Goal: Task Accomplishment & Management: Complete application form

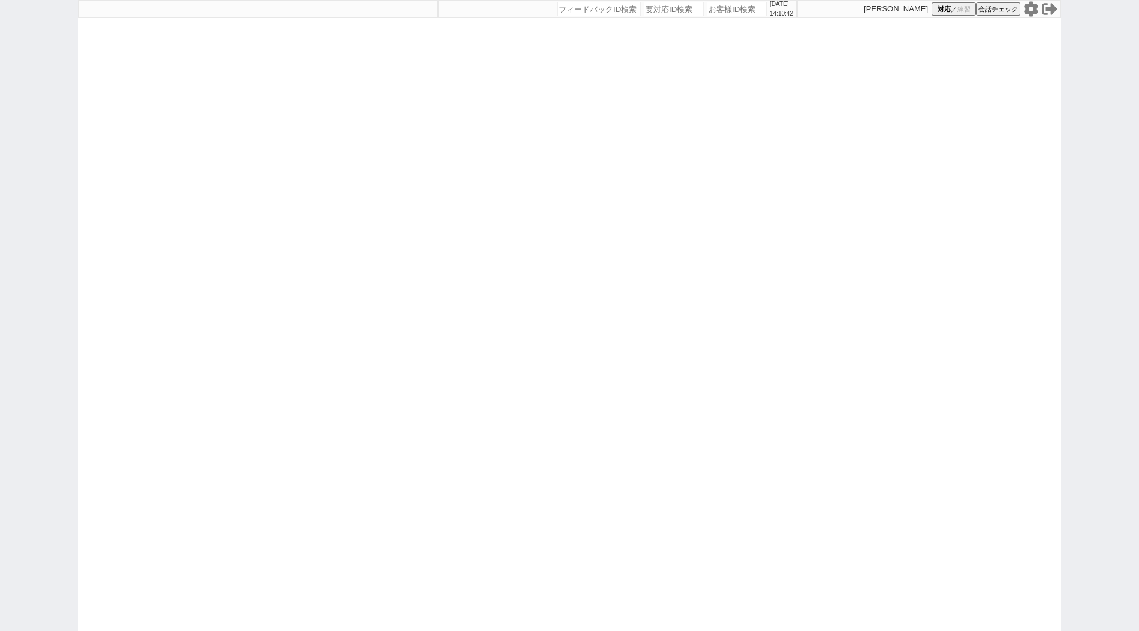
click at [604, 359] on div "[DATE] 14:10:42 候補物件を追加してしてください 紹介した物件一覧 他社物件を追加する 空室確認ページに追加・削除 紹介した物件一覧 他社物件を…" at bounding box center [618, 315] width 360 height 631
click at [722, 14] on input "number" at bounding box center [737, 9] width 60 height 14
paste input "610960"
type input "610960"
select select "400"
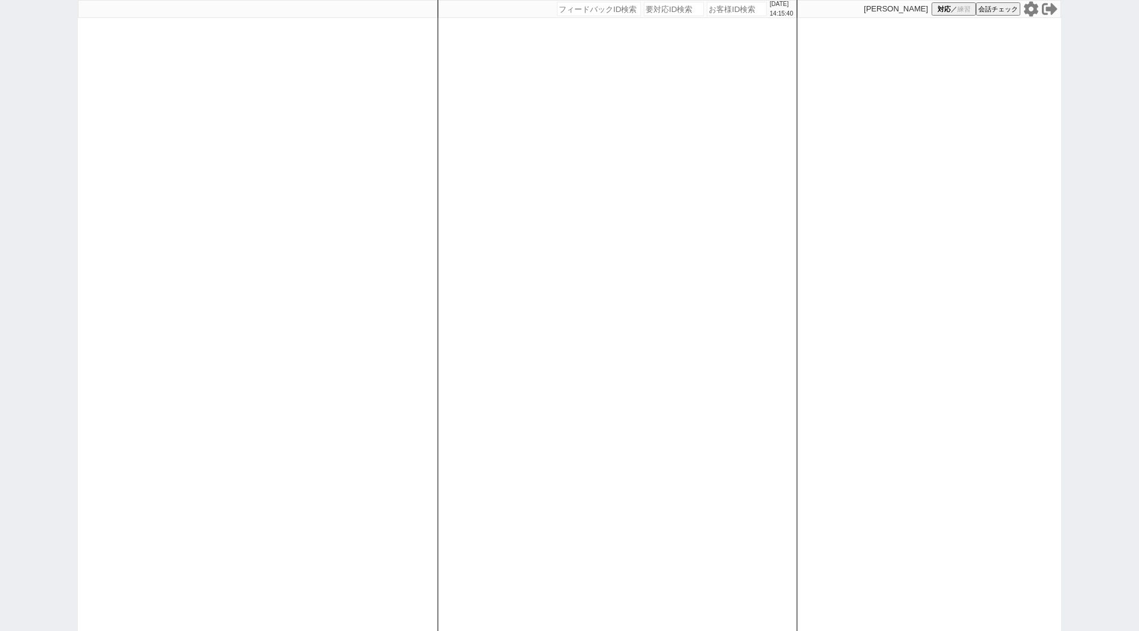
select select
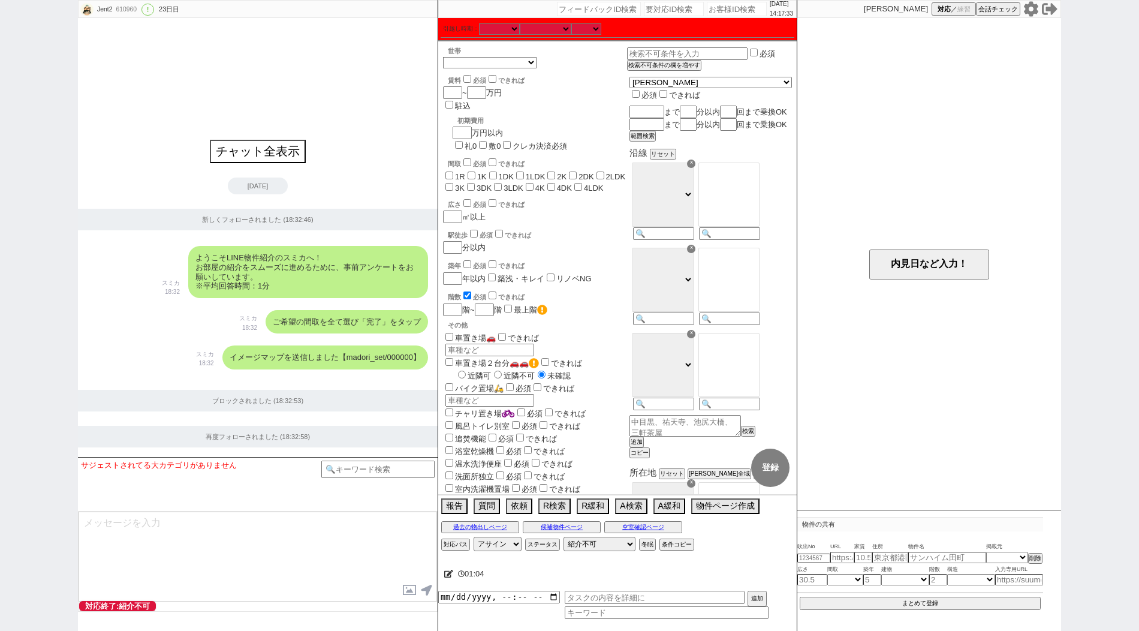
click at [730, 14] on input "number" at bounding box center [737, 9] width 60 height 14
click at [453, 573] on span "01:07" at bounding box center [476, 574] width 47 height 24
click at [445, 575] on icon at bounding box center [448, 574] width 9 height 8
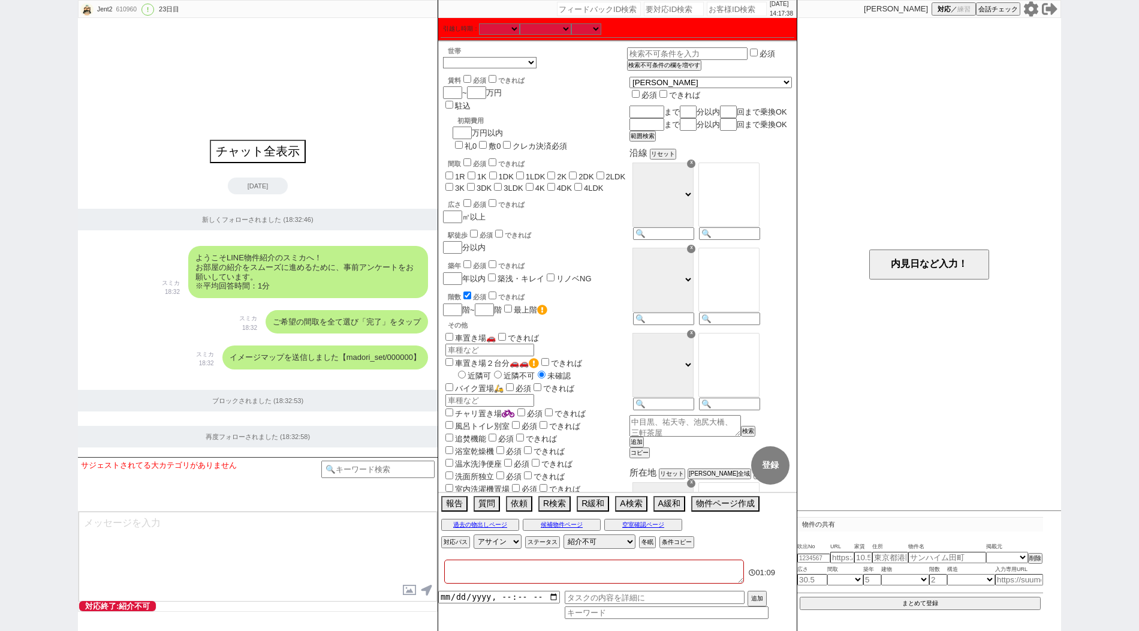
click at [465, 572] on textarea at bounding box center [594, 571] width 300 height 24
type textarea "k"
checkbox input "false"
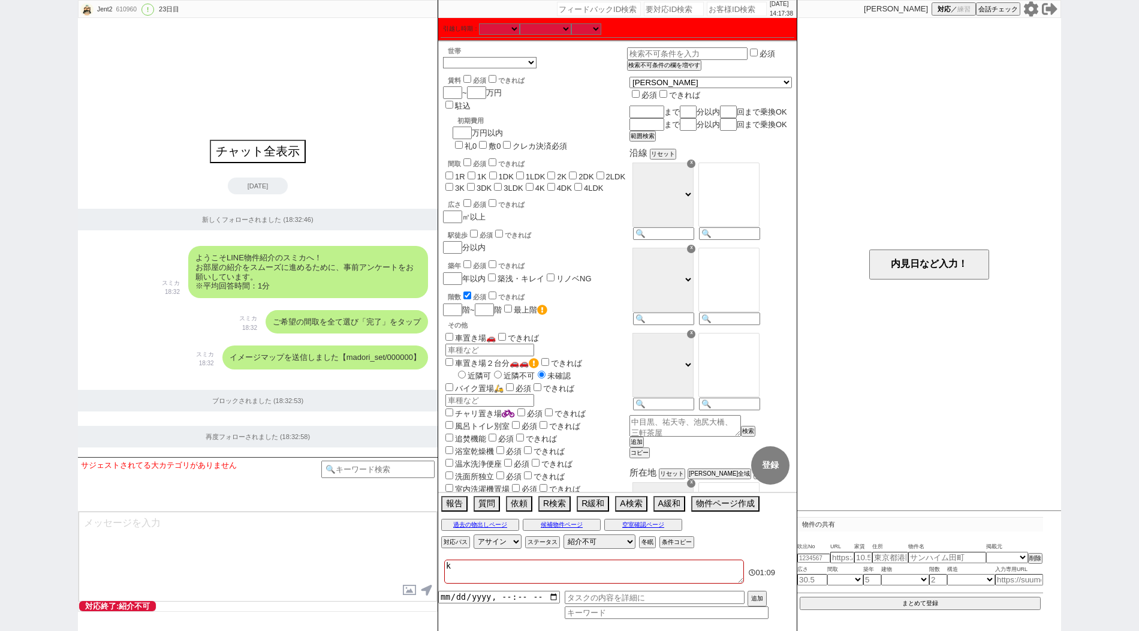
checkbox input "false"
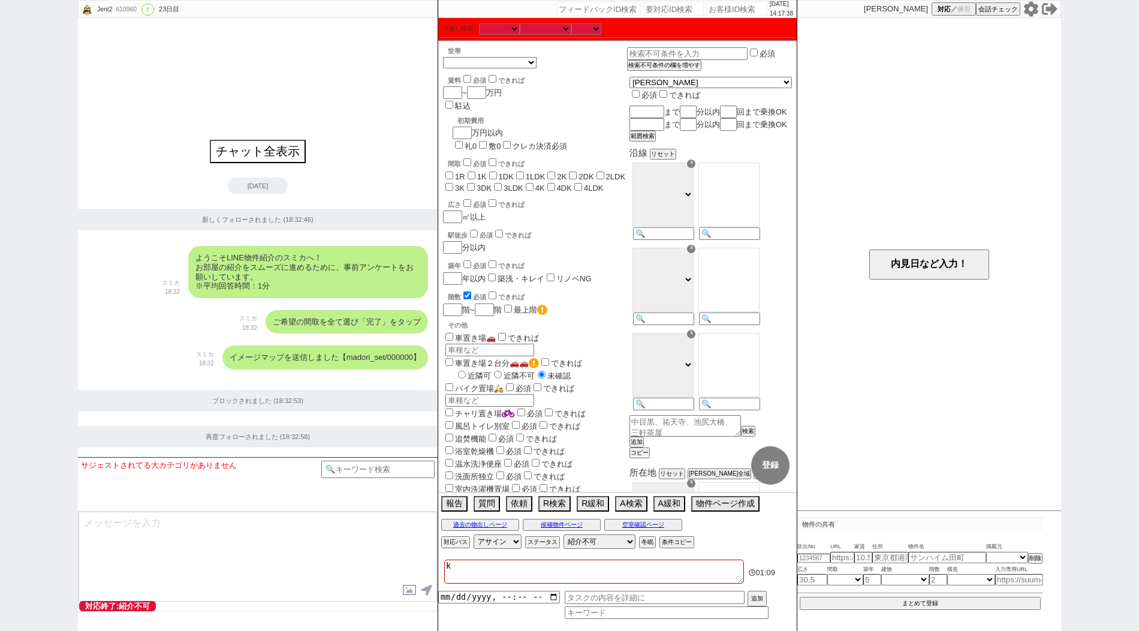
checkbox input "false"
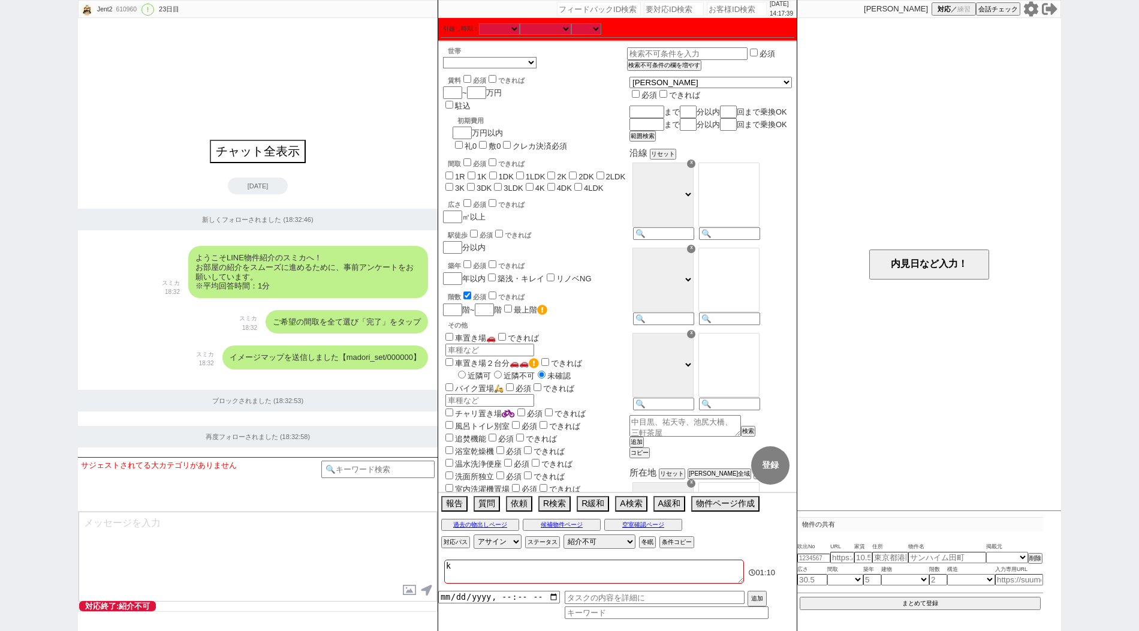
type textarea "け"
checkbox input "false"
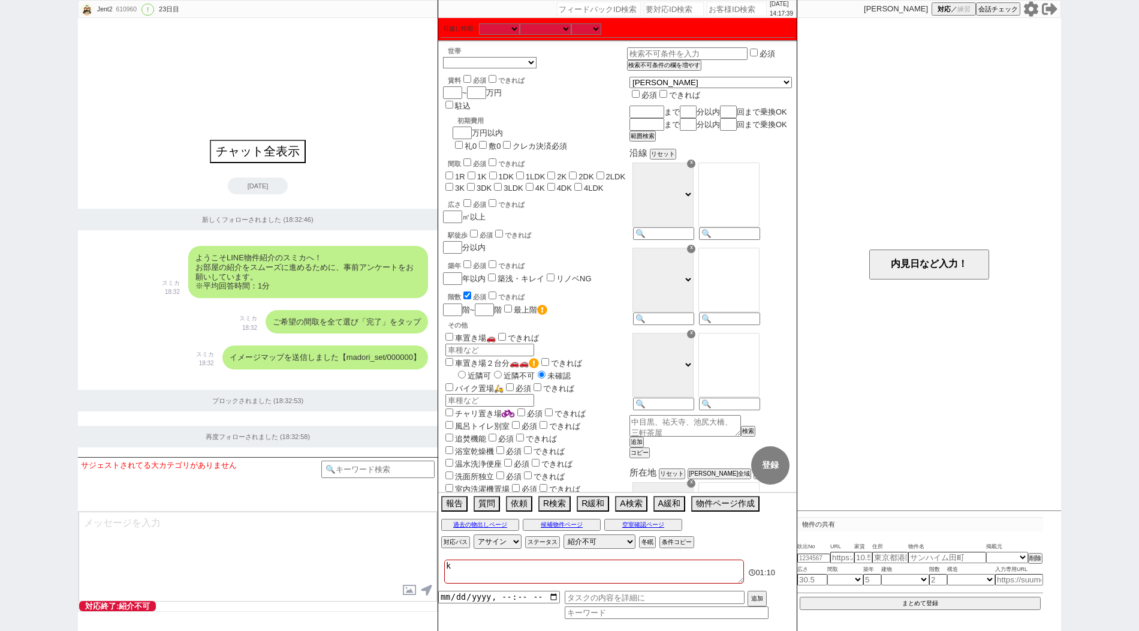
checkbox input "false"
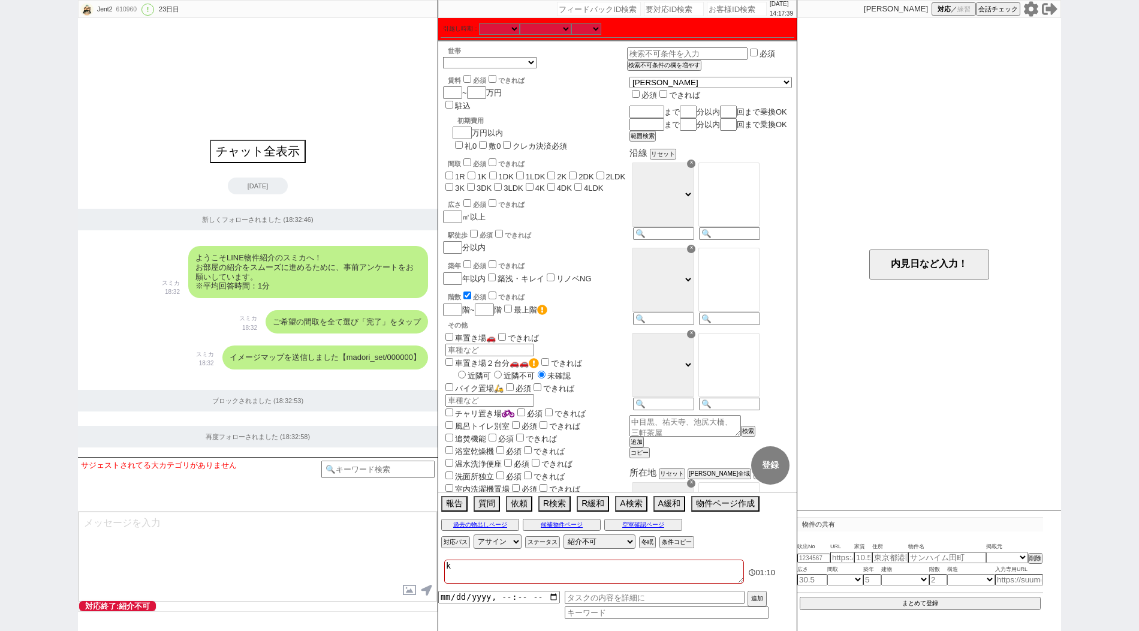
checkbox input "false"
type textarea "けい"
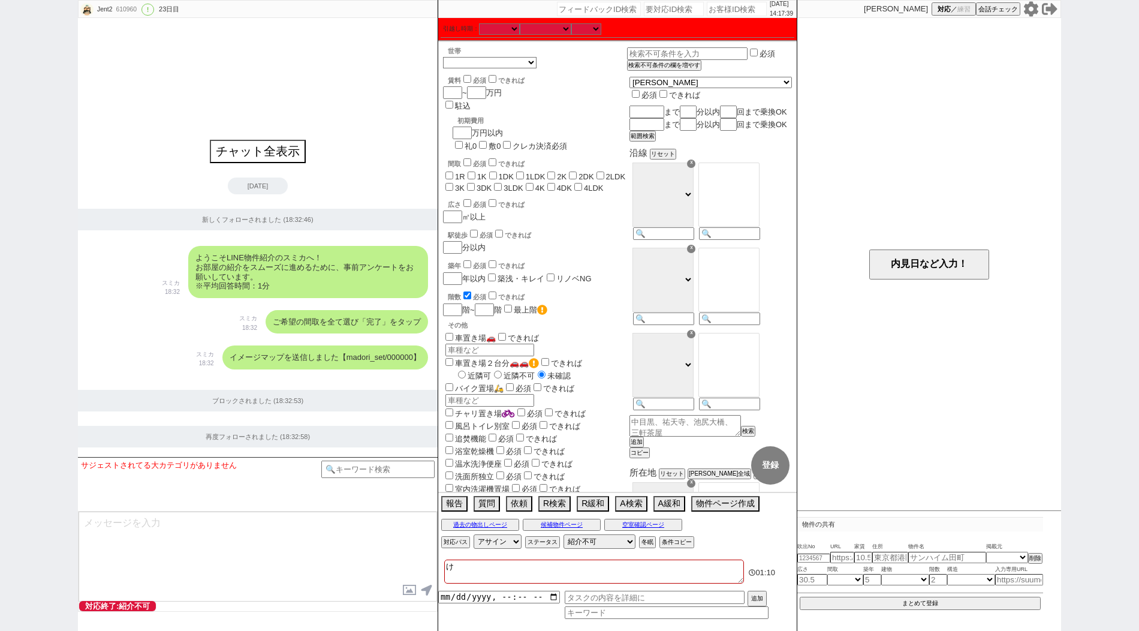
checkbox input "false"
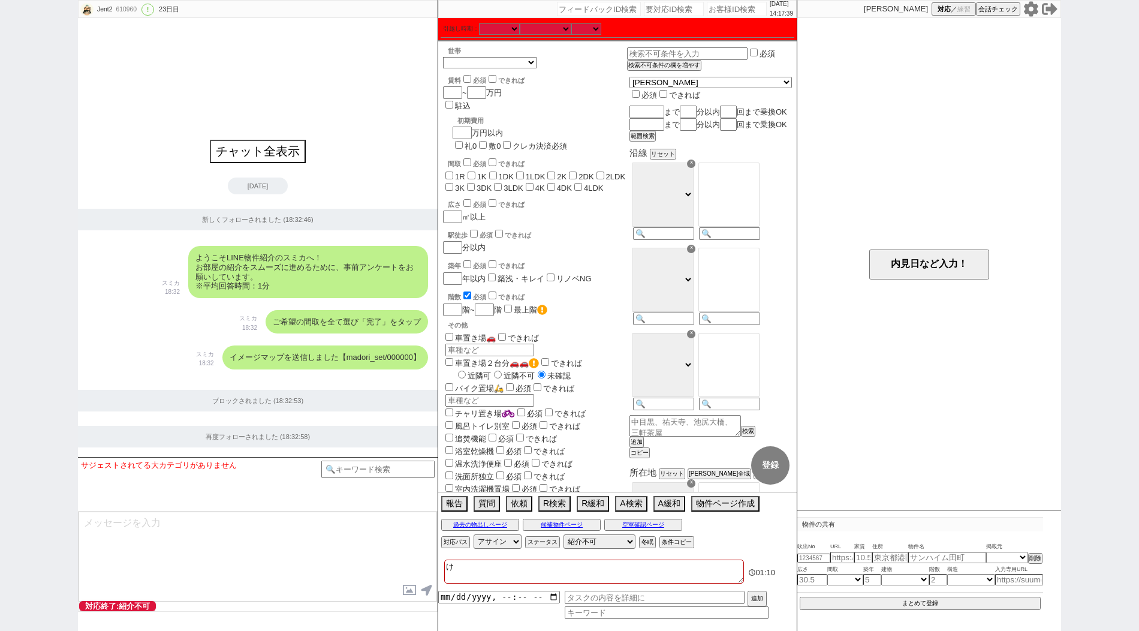
checkbox input "false"
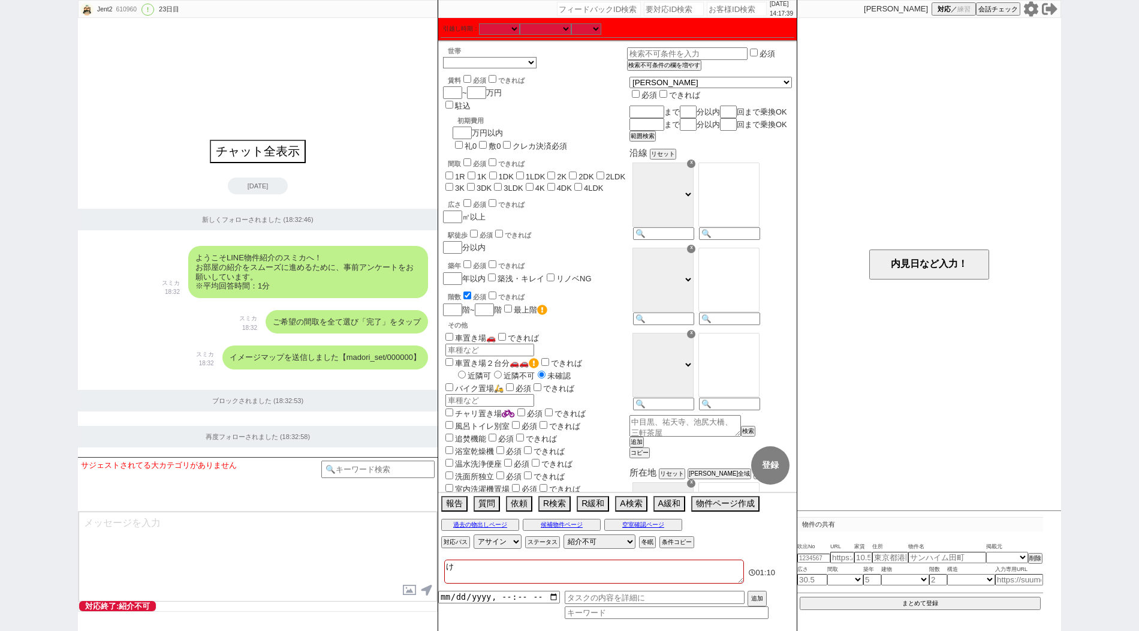
checkbox input "false"
type textarea "けいs"
checkbox input "false"
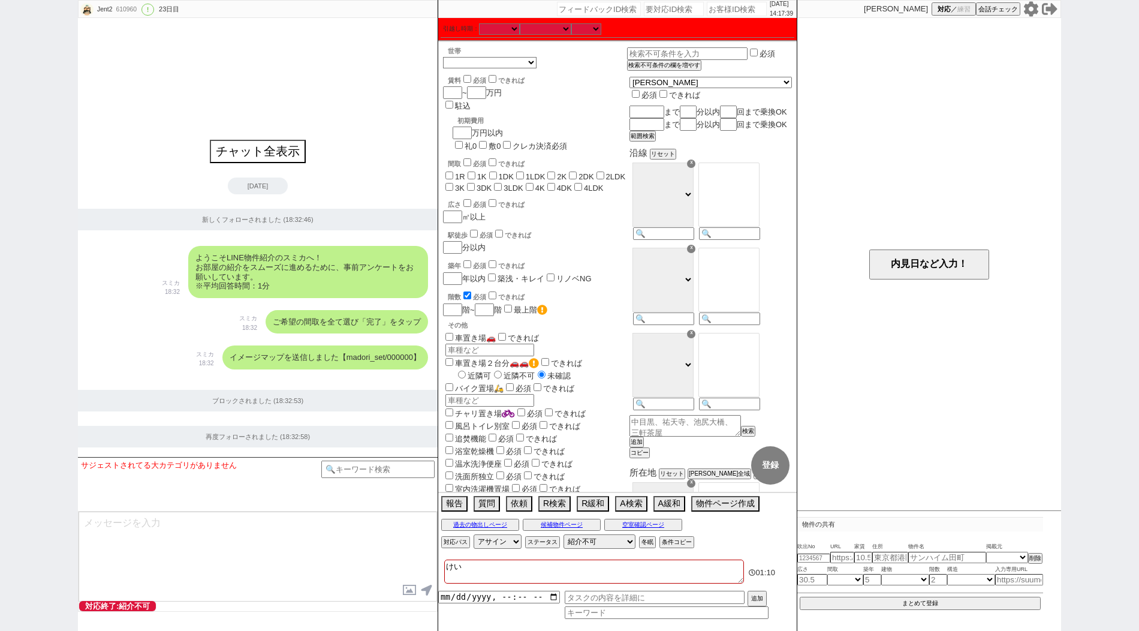
checkbox input "false"
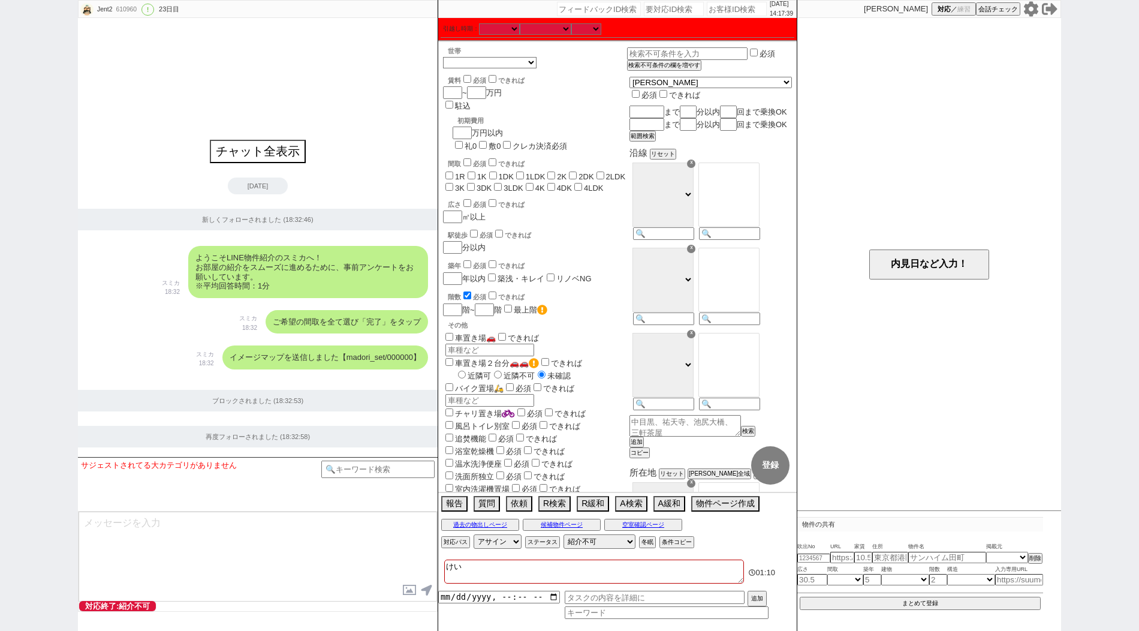
checkbox input "false"
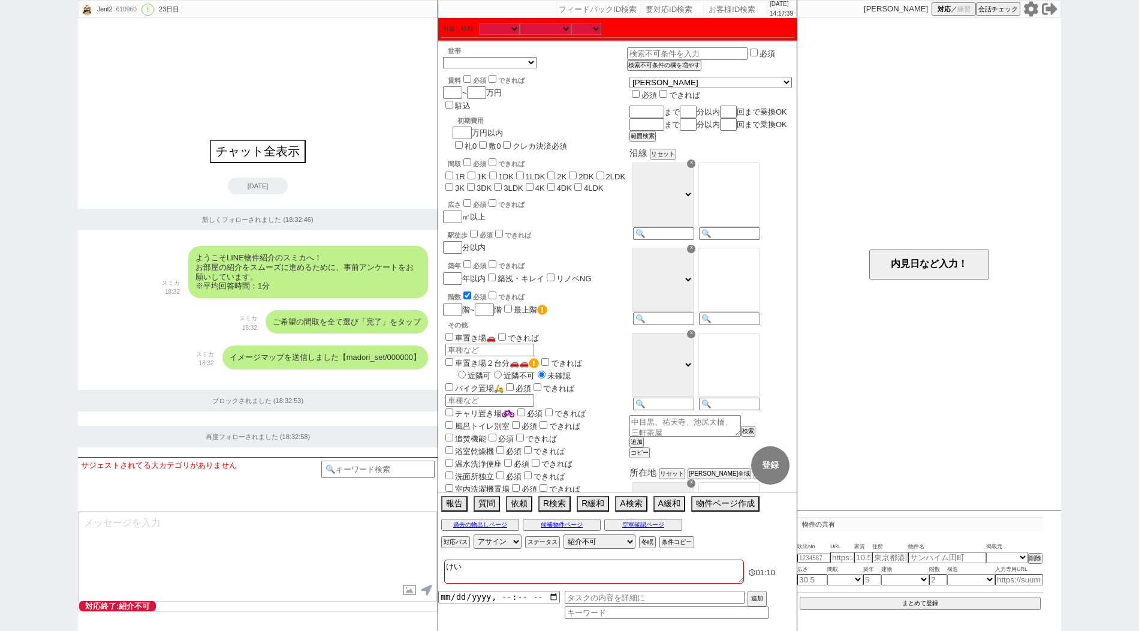
checkbox input "false"
type textarea "けいさ"
checkbox input "false"
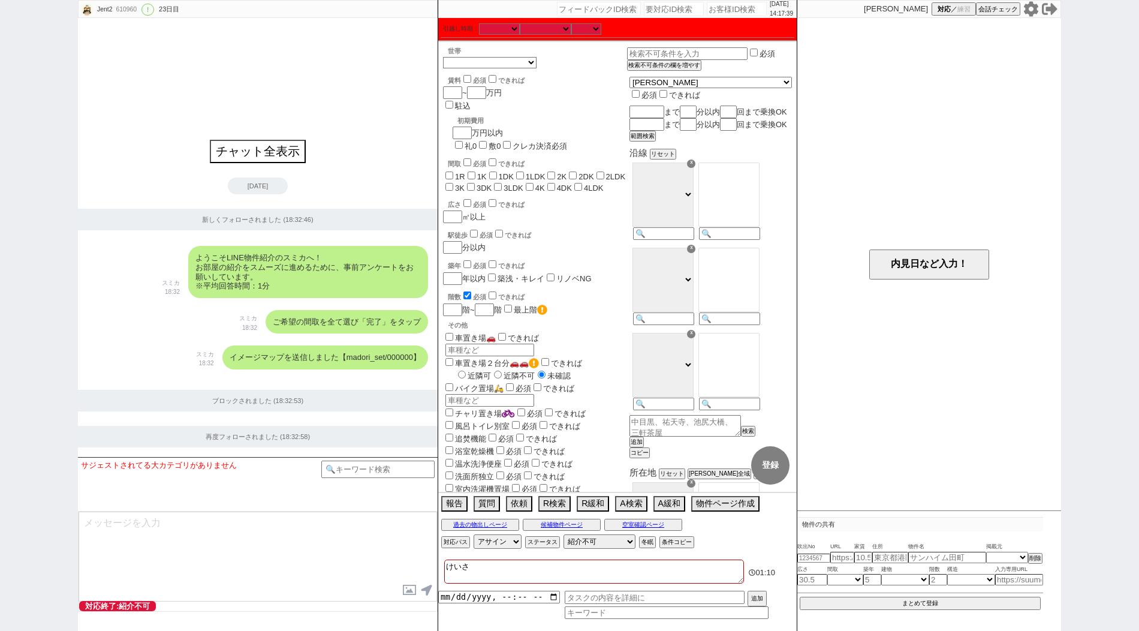
checkbox input "false"
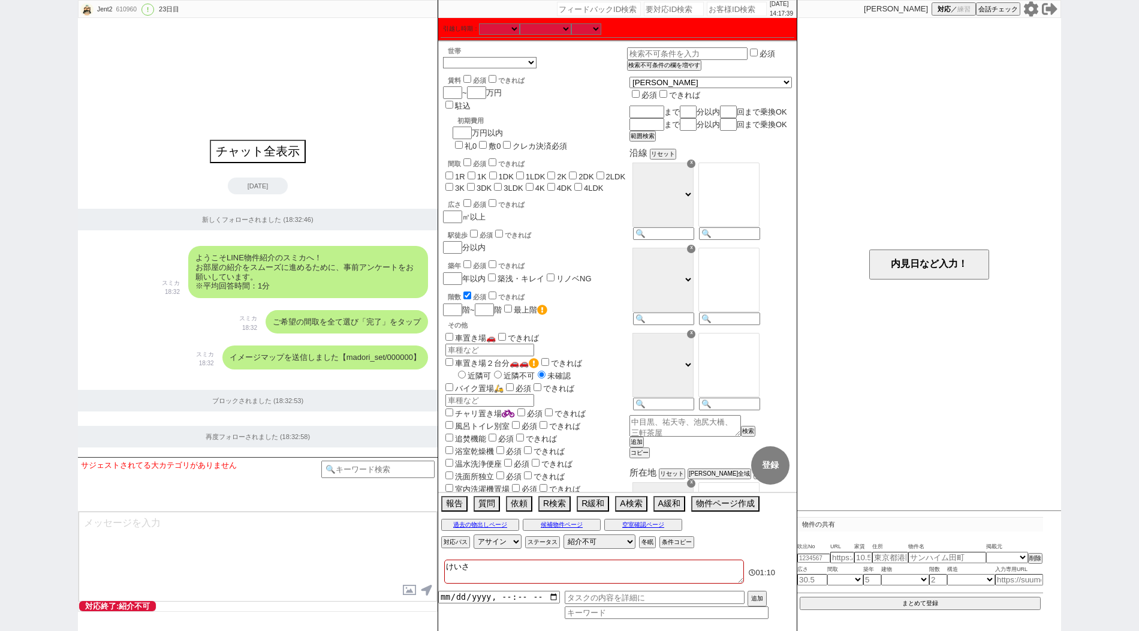
checkbox input "false"
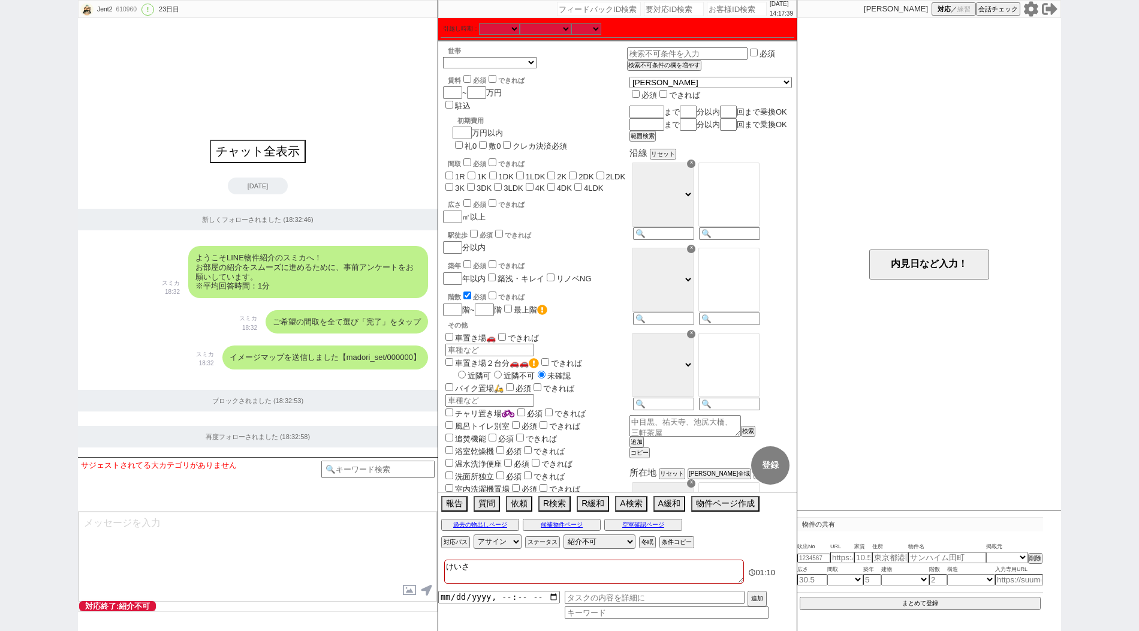
checkbox input "false"
type textarea "けいさい"
checkbox input "false"
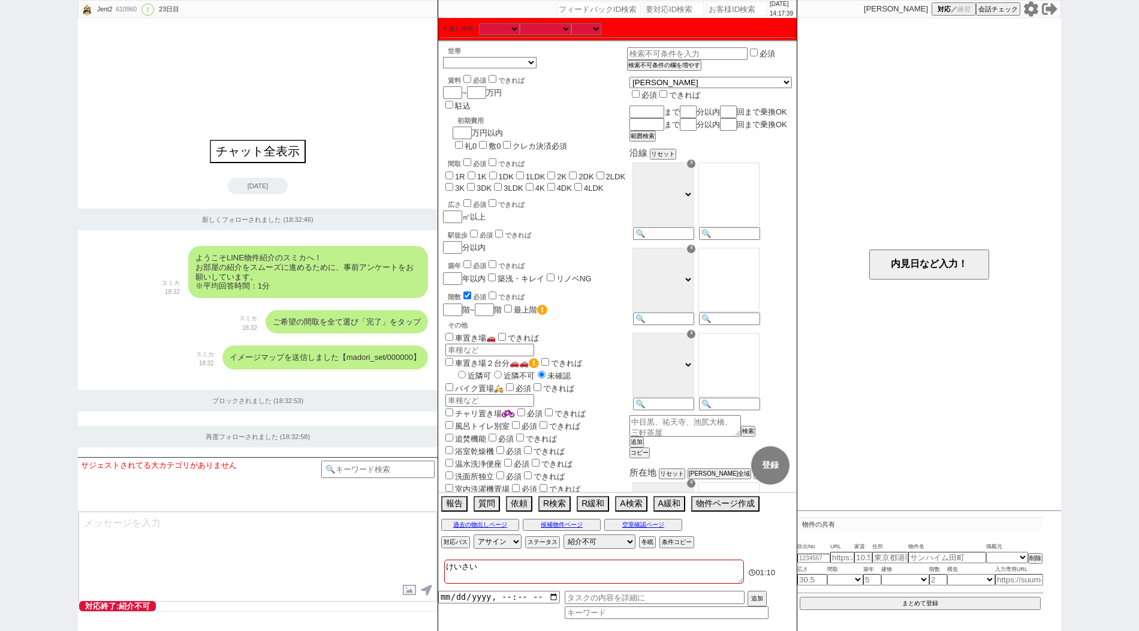
checkbox input "false"
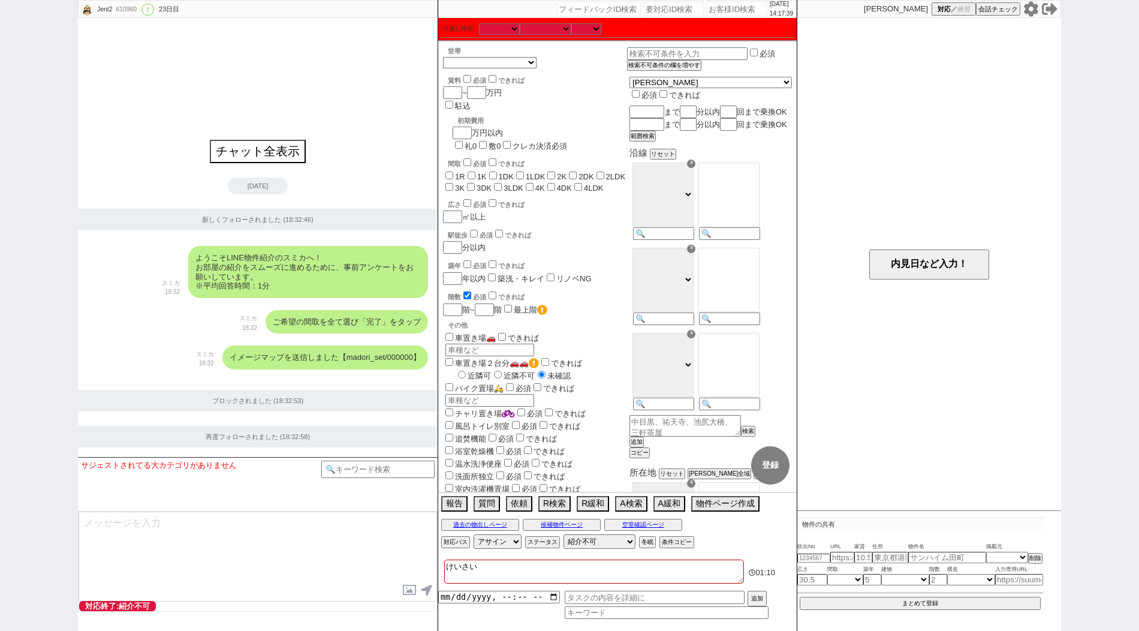
checkbox input "false"
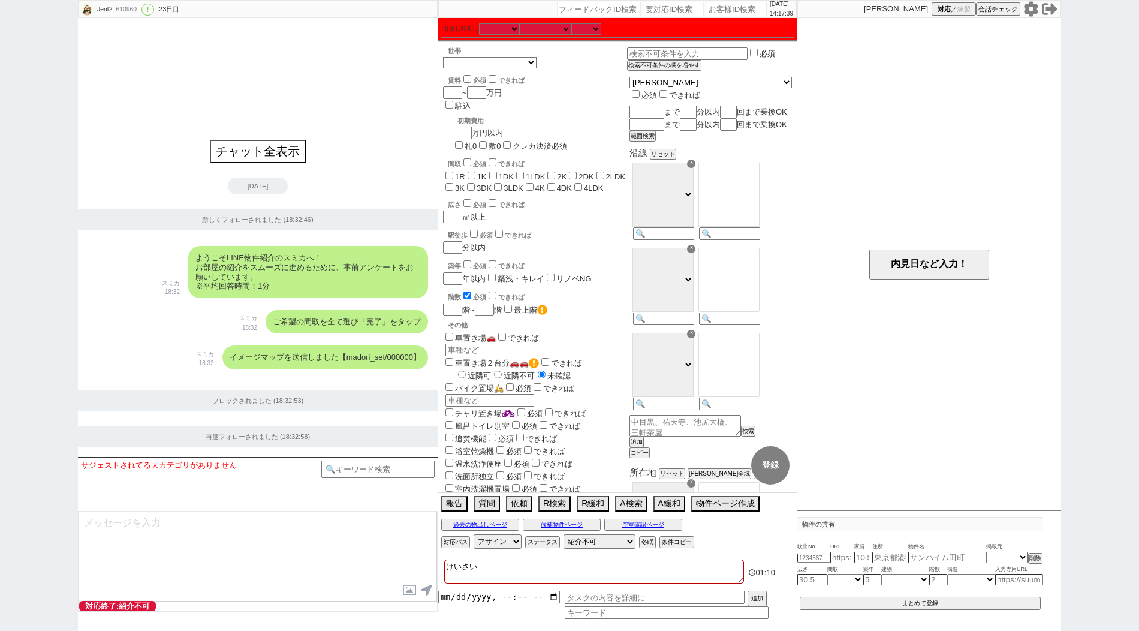
type textarea "掲載"
checkbox input "false"
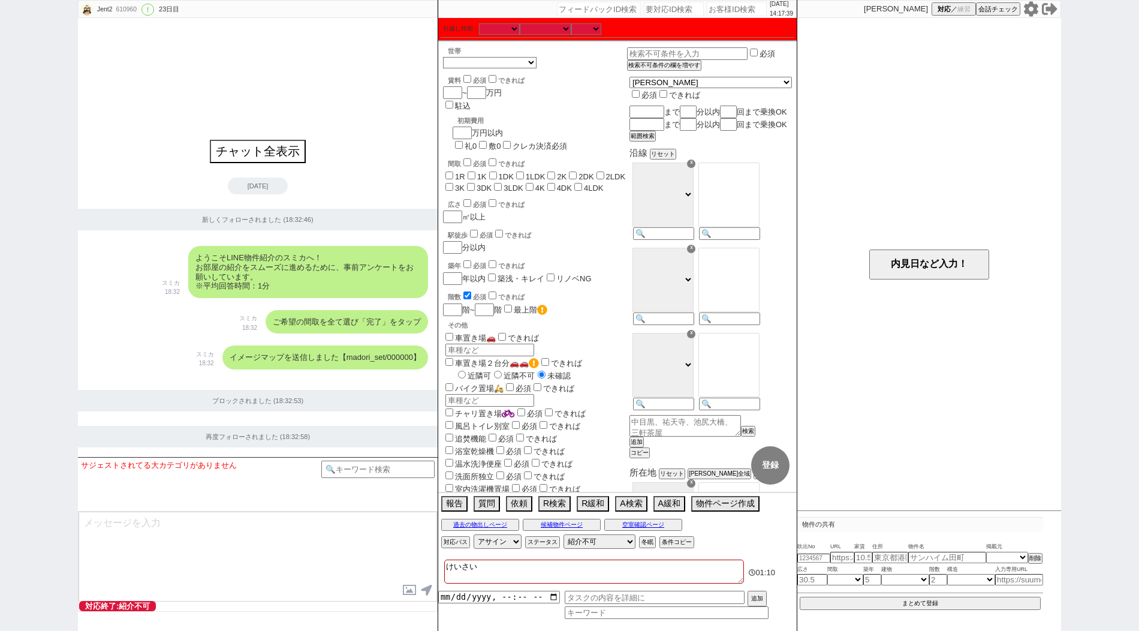
checkbox input "false"
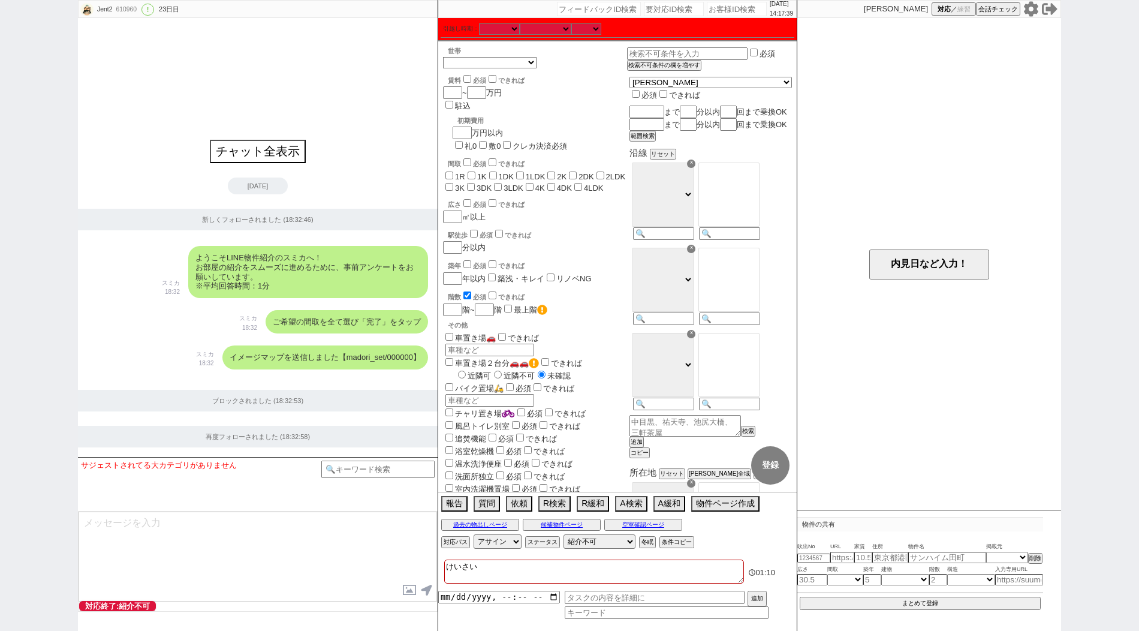
checkbox input "false"
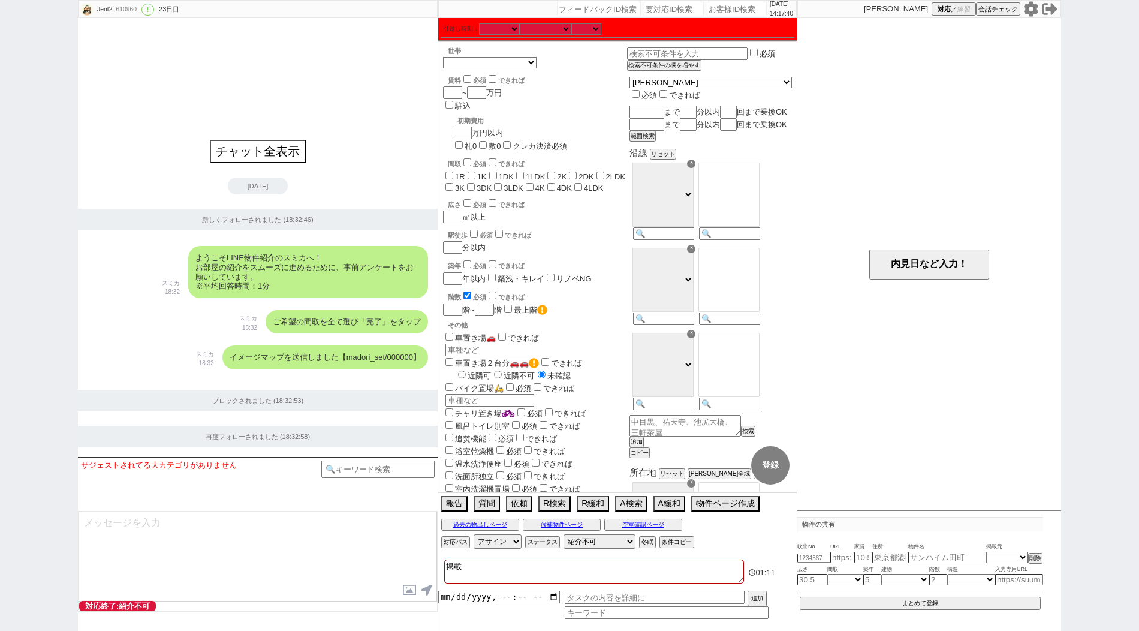
checkbox input "false"
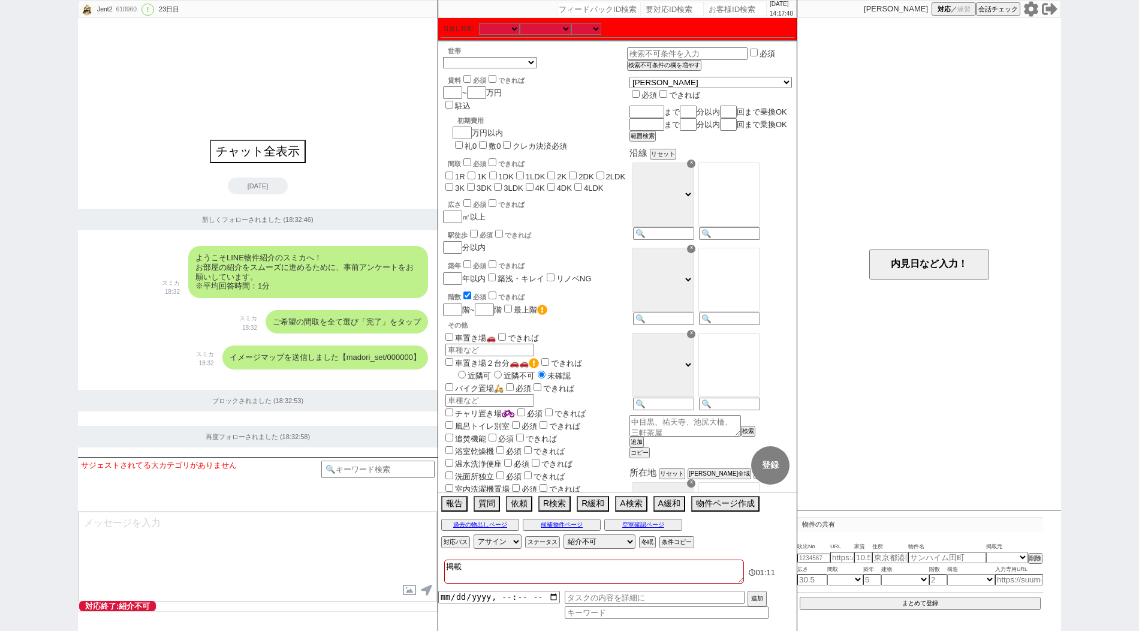
checkbox input "false"
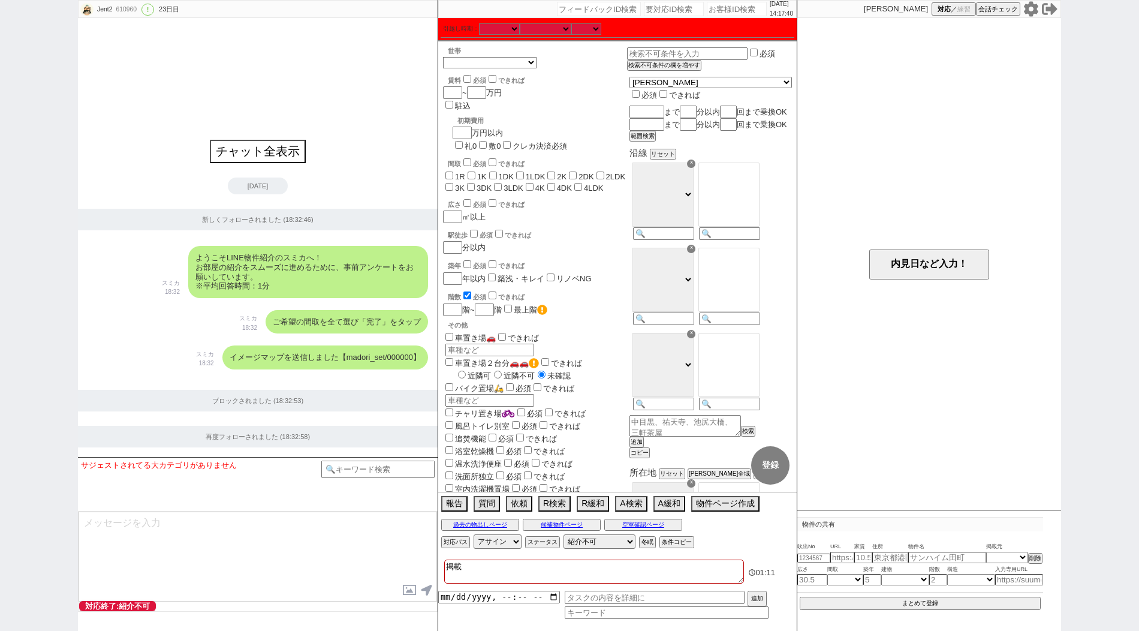
checkbox input "false"
type textarea "掲"
checkbox input "false"
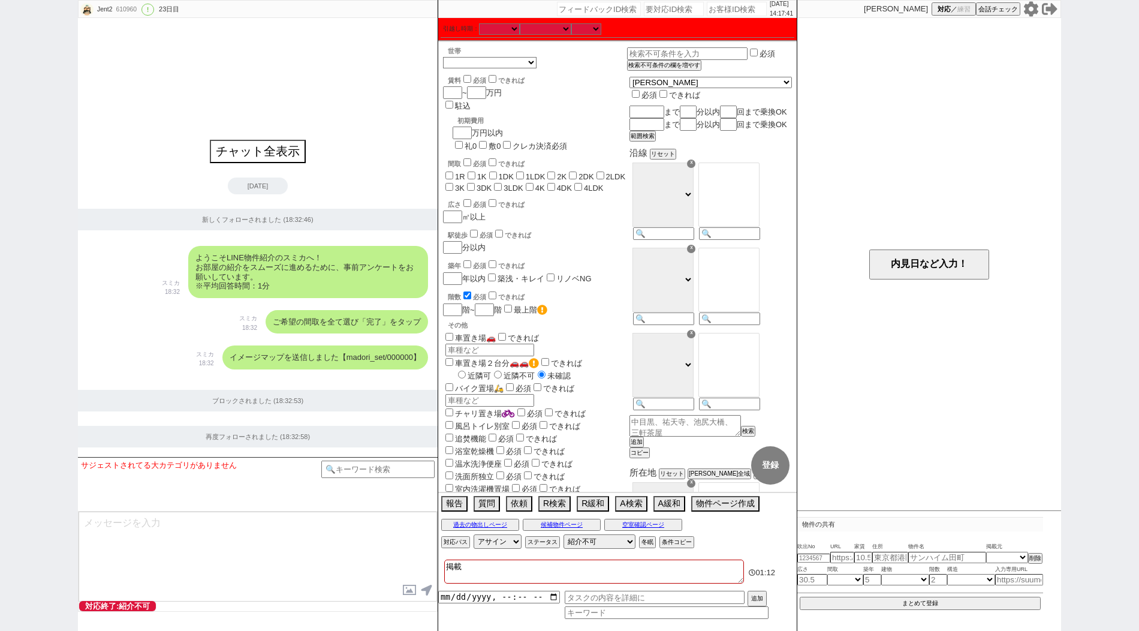
checkbox input "false"
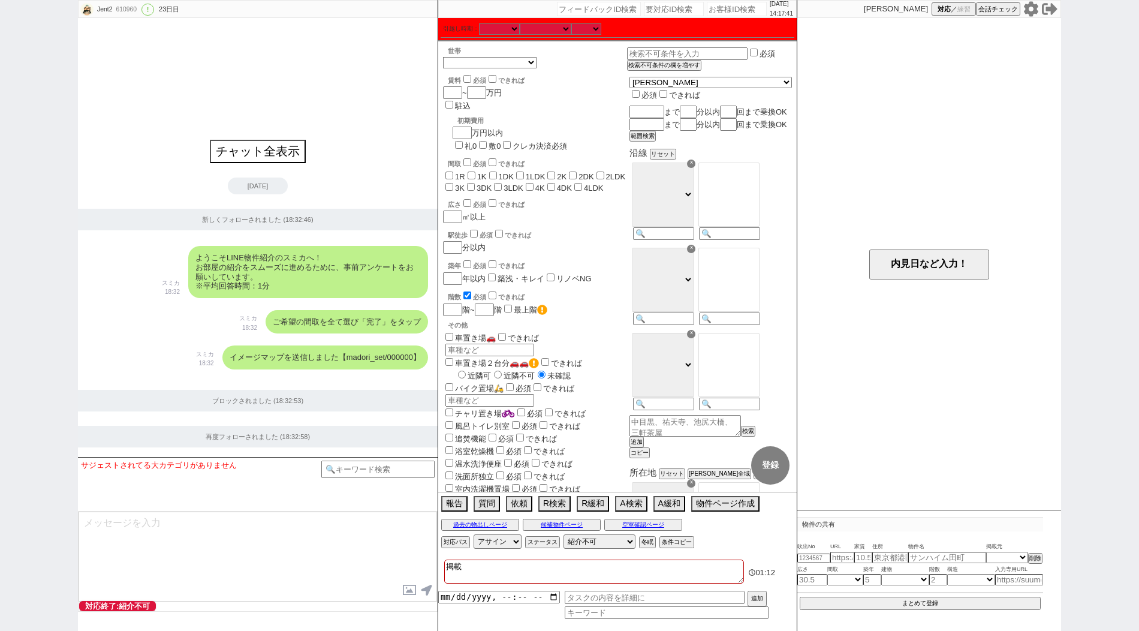
checkbox input "false"
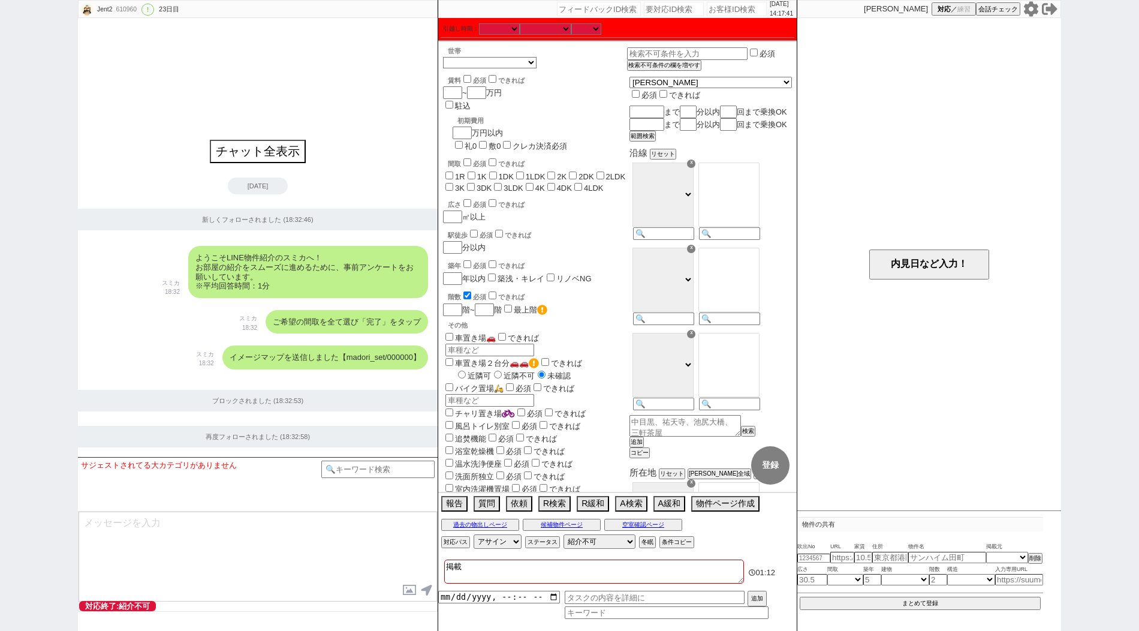
checkbox input "false"
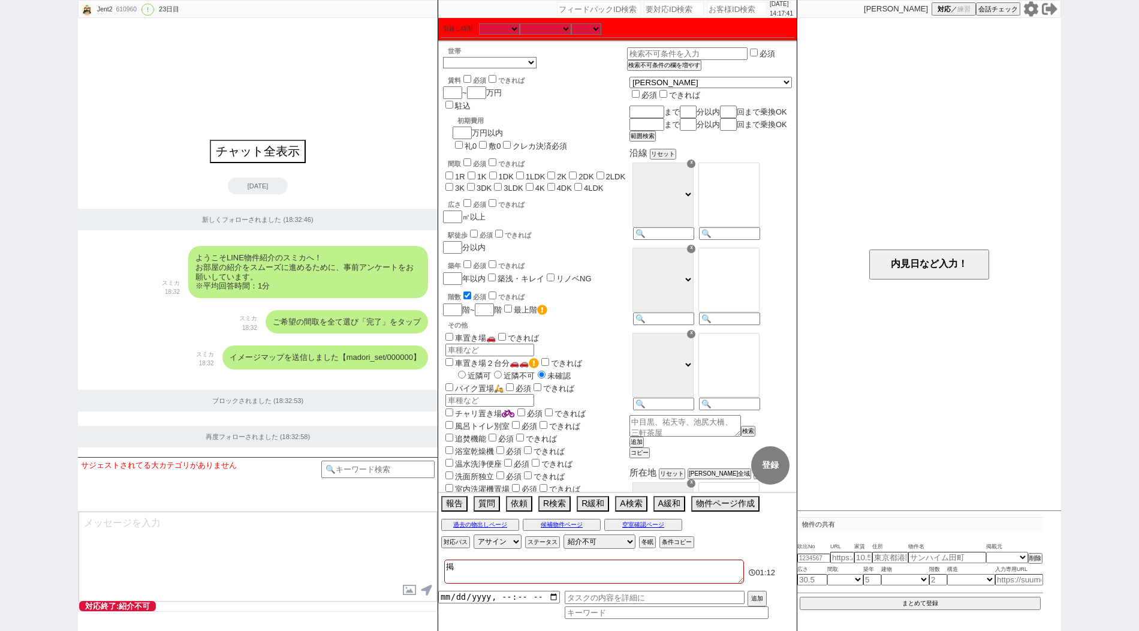
checkbox input "false"
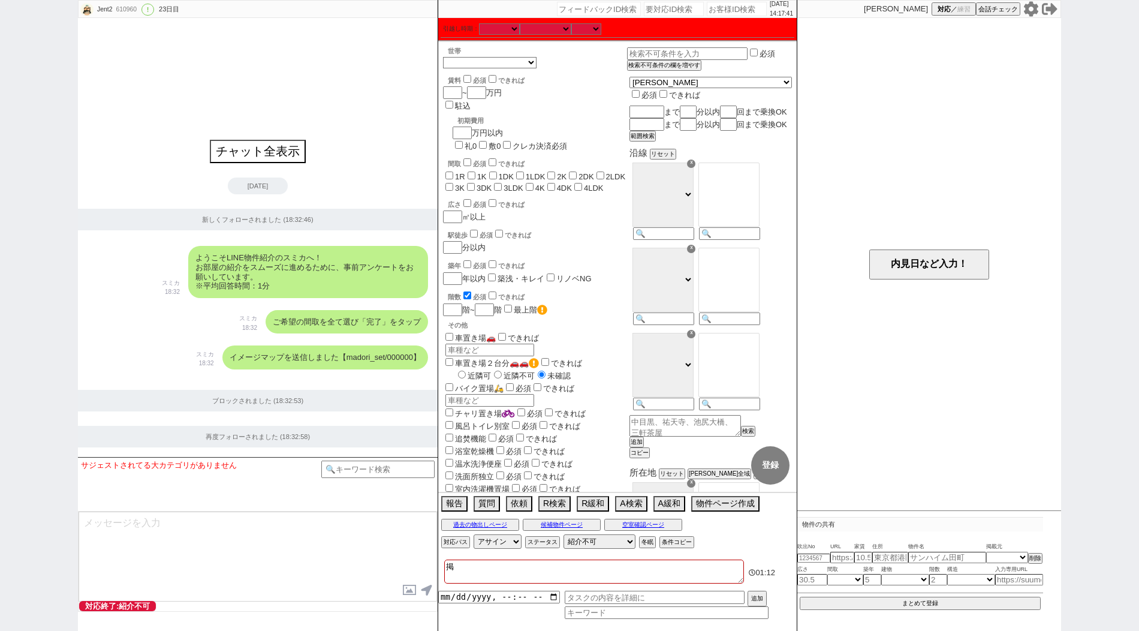
checkbox input "false"
type textarea "g"
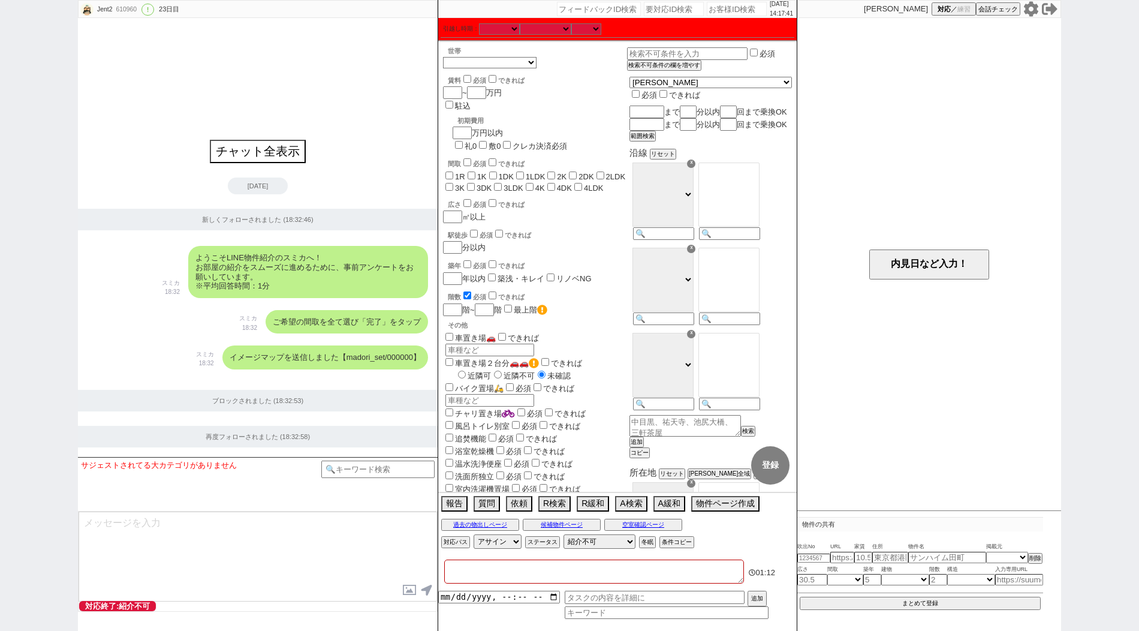
checkbox input "false"
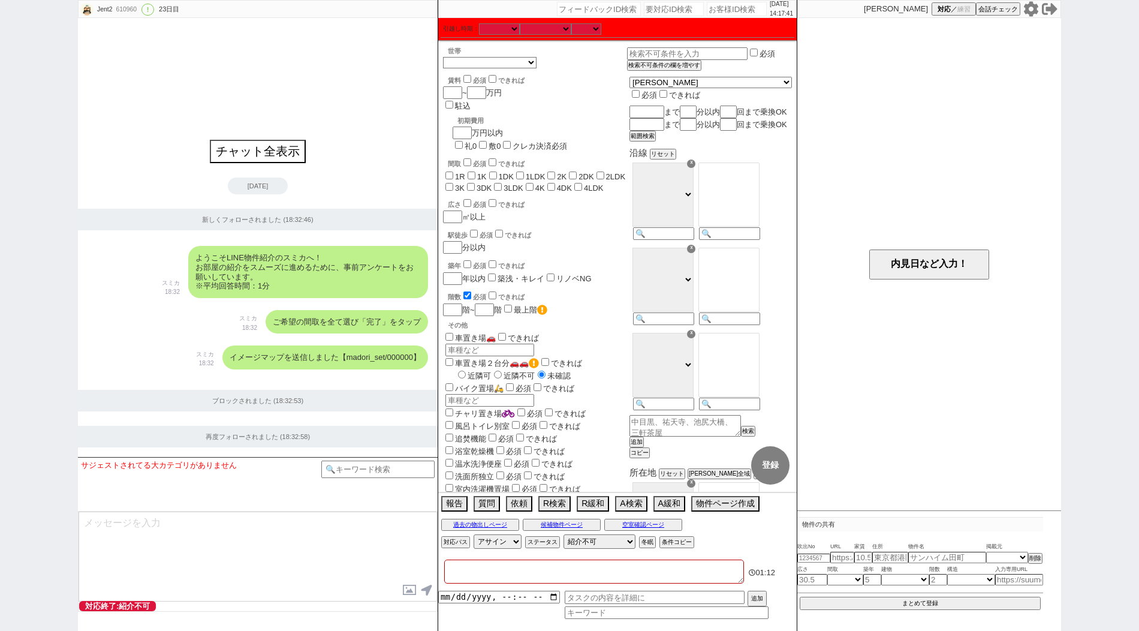
checkbox input "false"
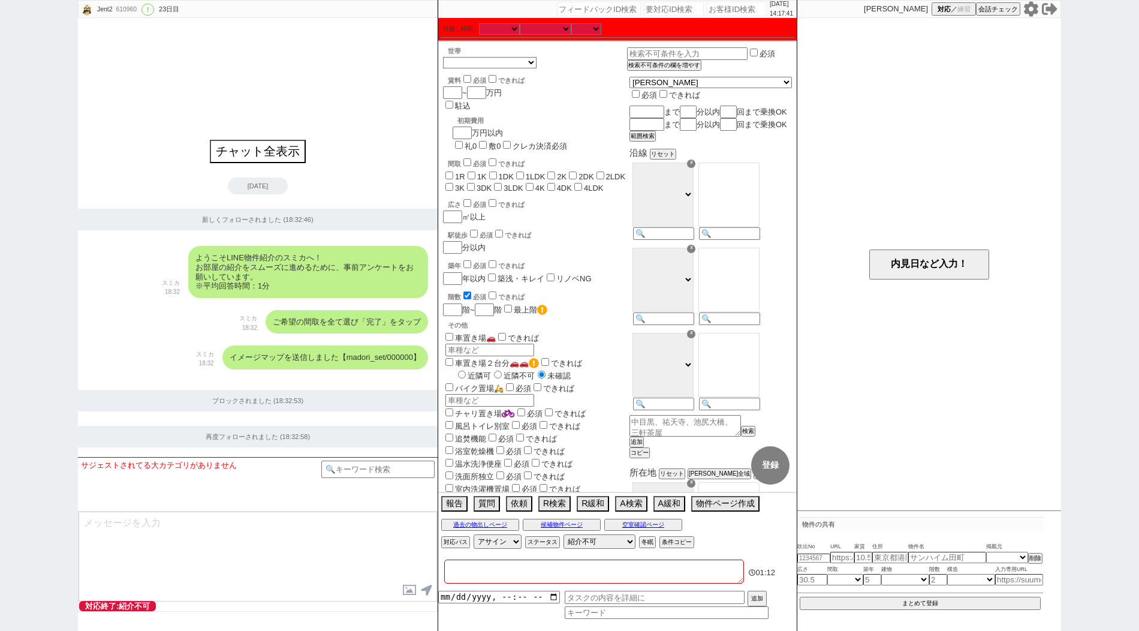
checkbox input "false"
type textarea "が"
checkbox input "false"
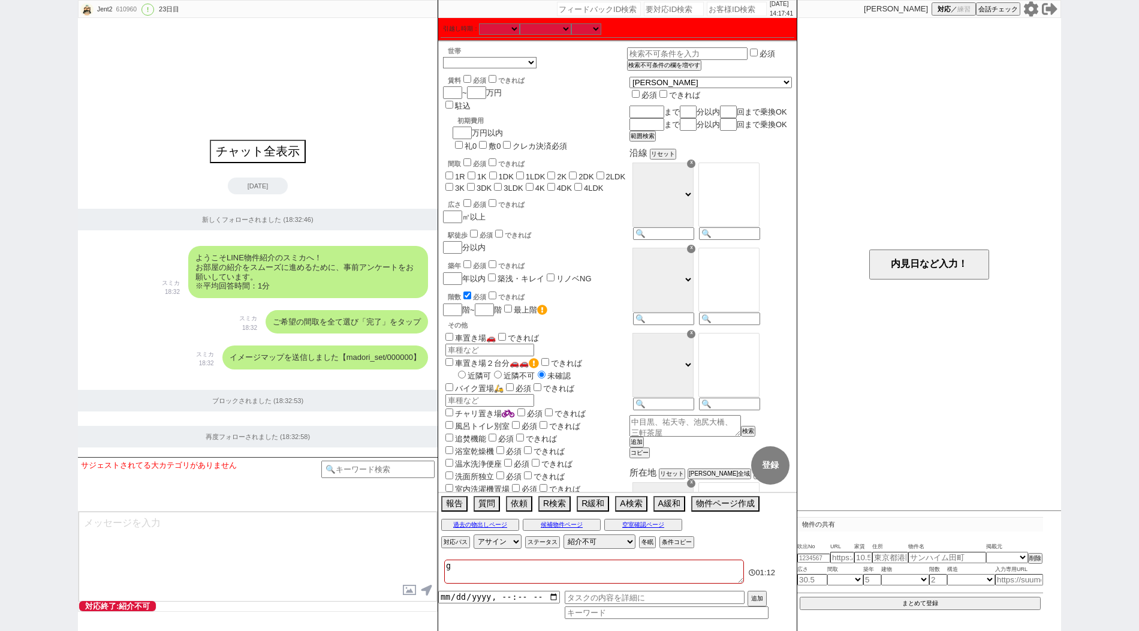
checkbox input "false"
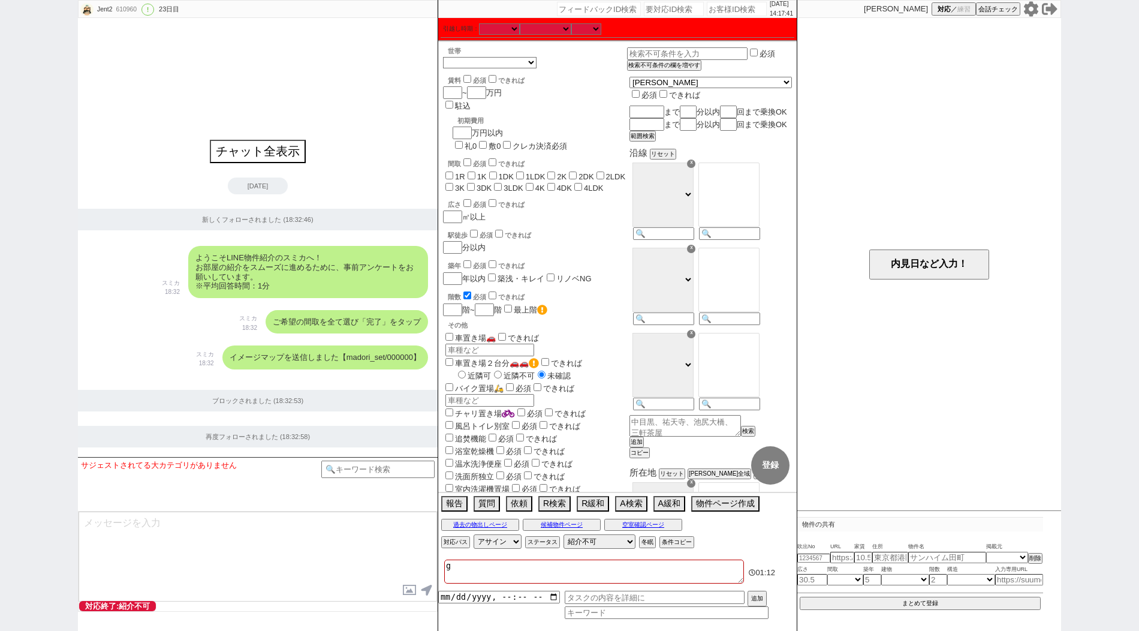
checkbox input "false"
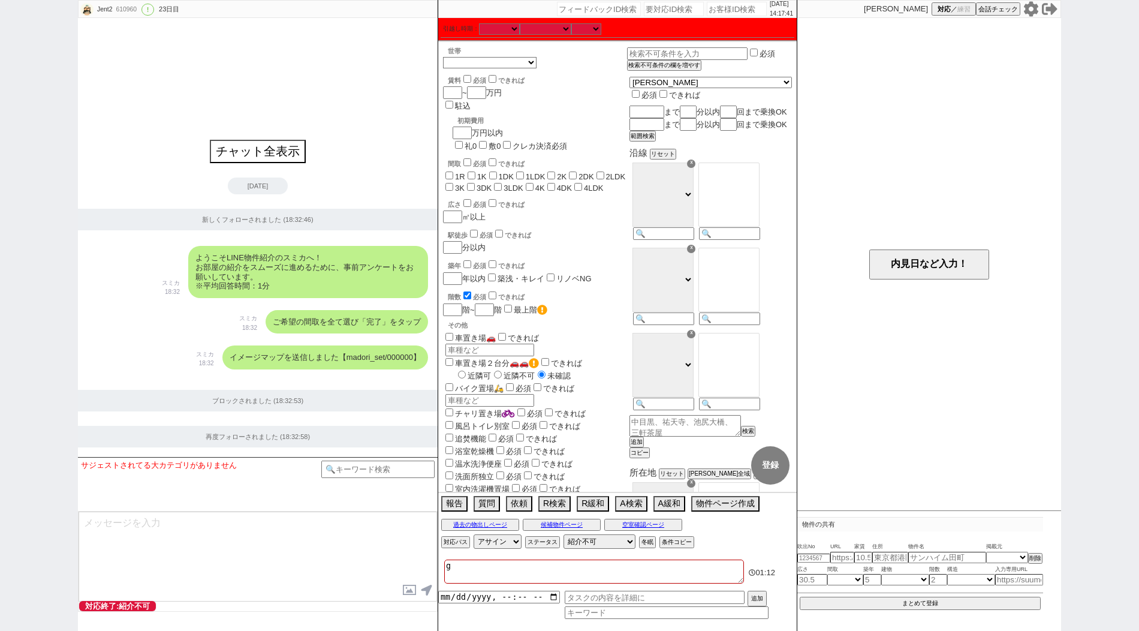
checkbox input "false"
type textarea "がk"
checkbox input "false"
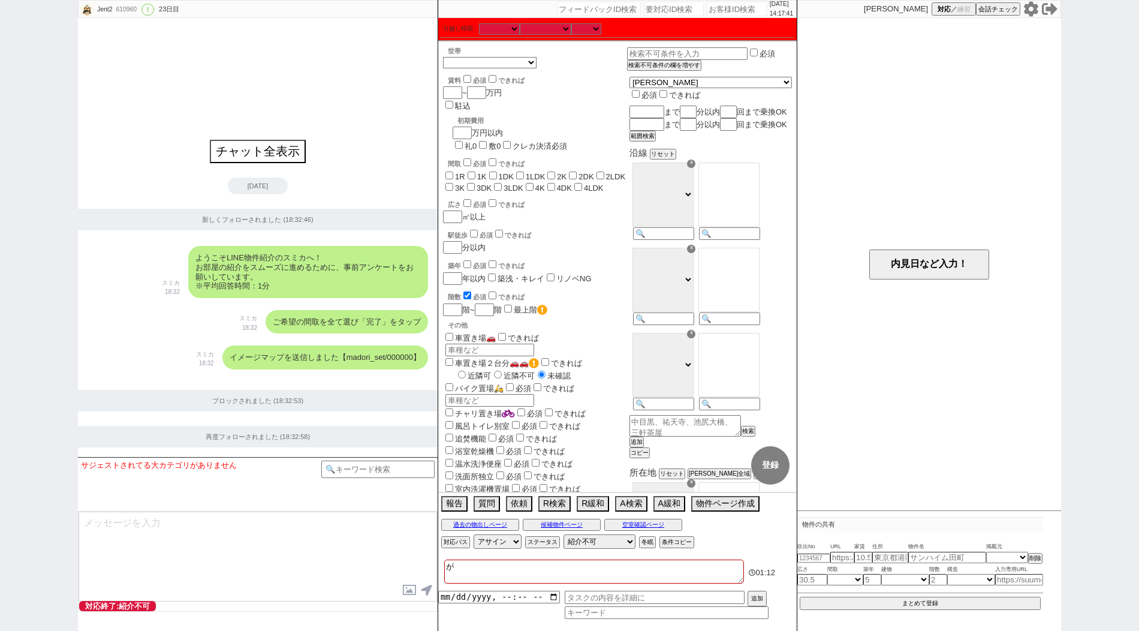
checkbox input "false"
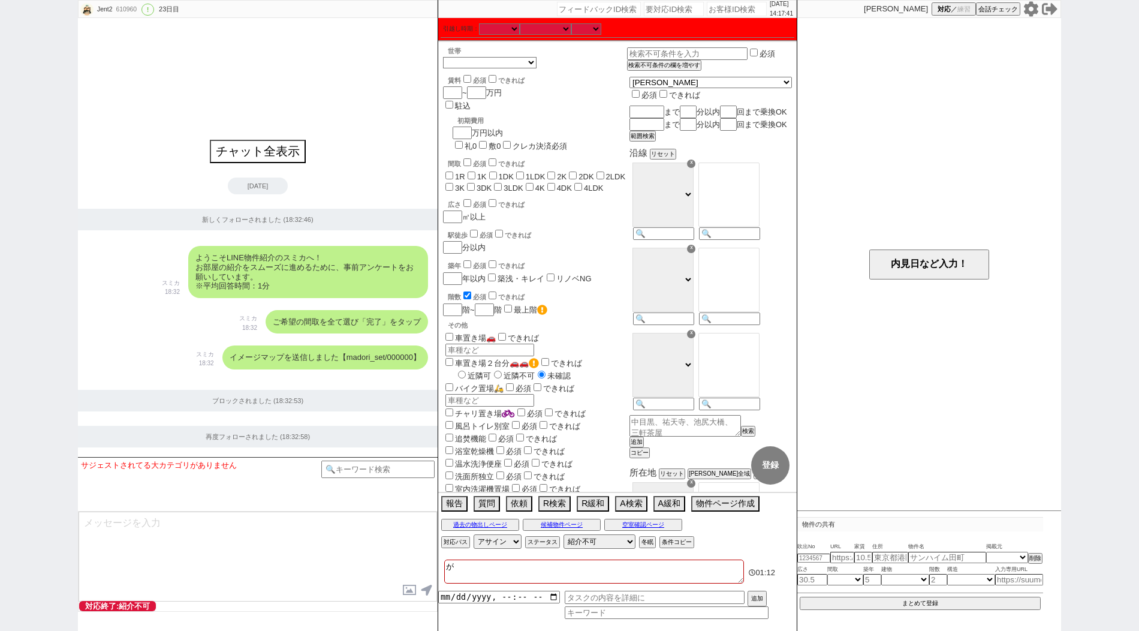
checkbox input "false"
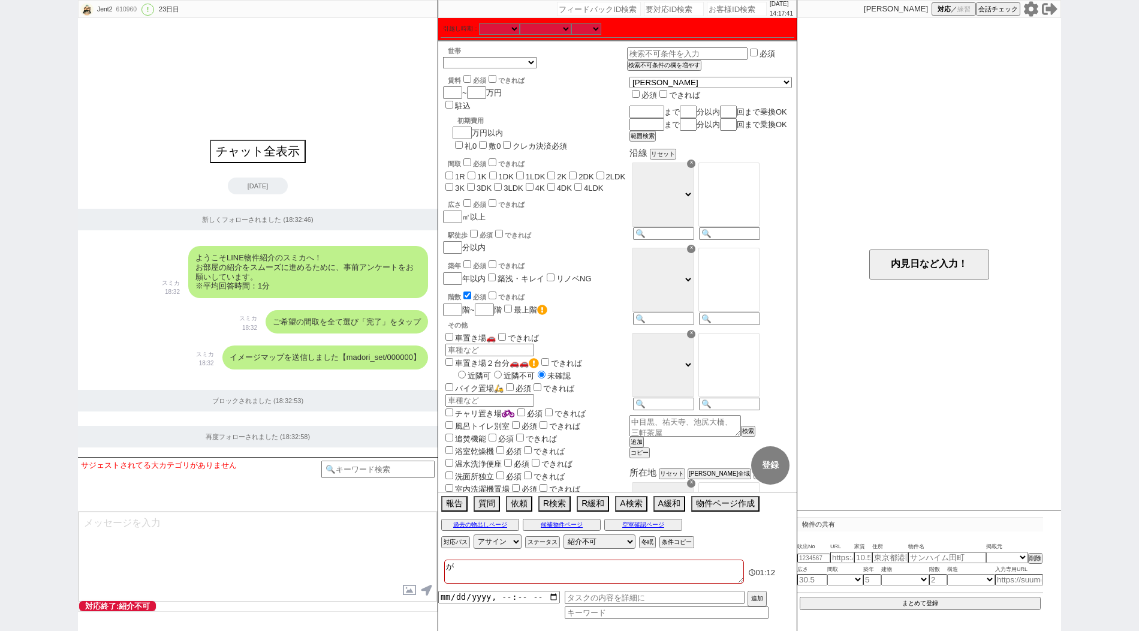
checkbox input "false"
type textarea "がく"
checkbox input "false"
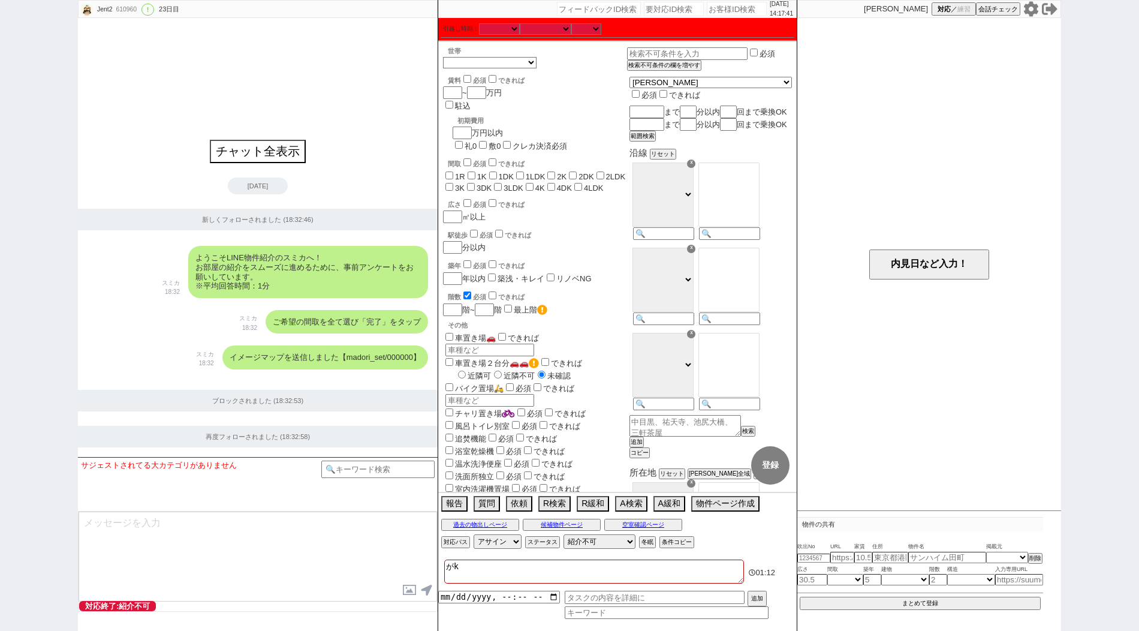
checkbox input "false"
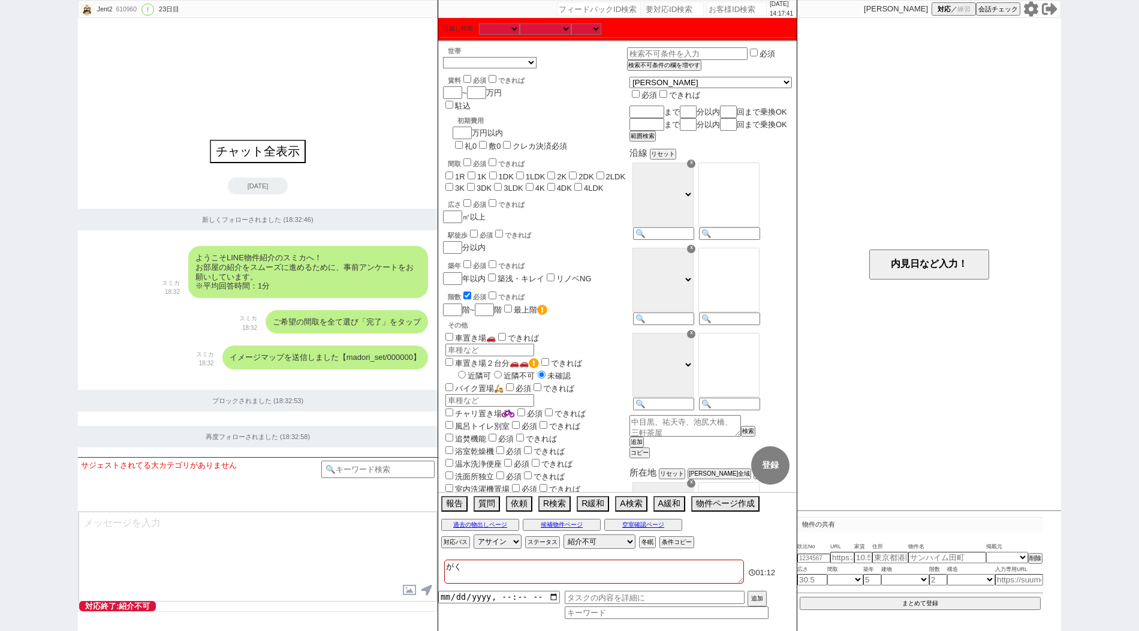
checkbox input "false"
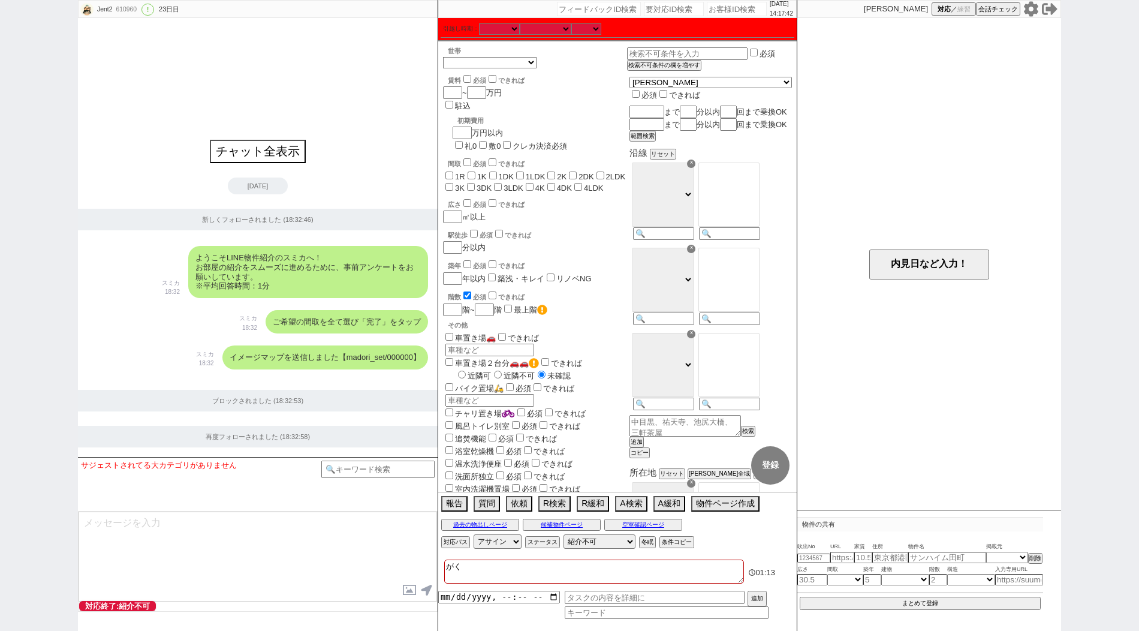
type textarea "がくg"
click at [165, 177] on div "チャット全表示 [DATE] 新しくフォローされました (18:32:46) ようこそLINE物件紹介のスミカへ！ お部屋の紹介をスムーズに進めるために、事前…" at bounding box center [258, 237] width 360 height 439
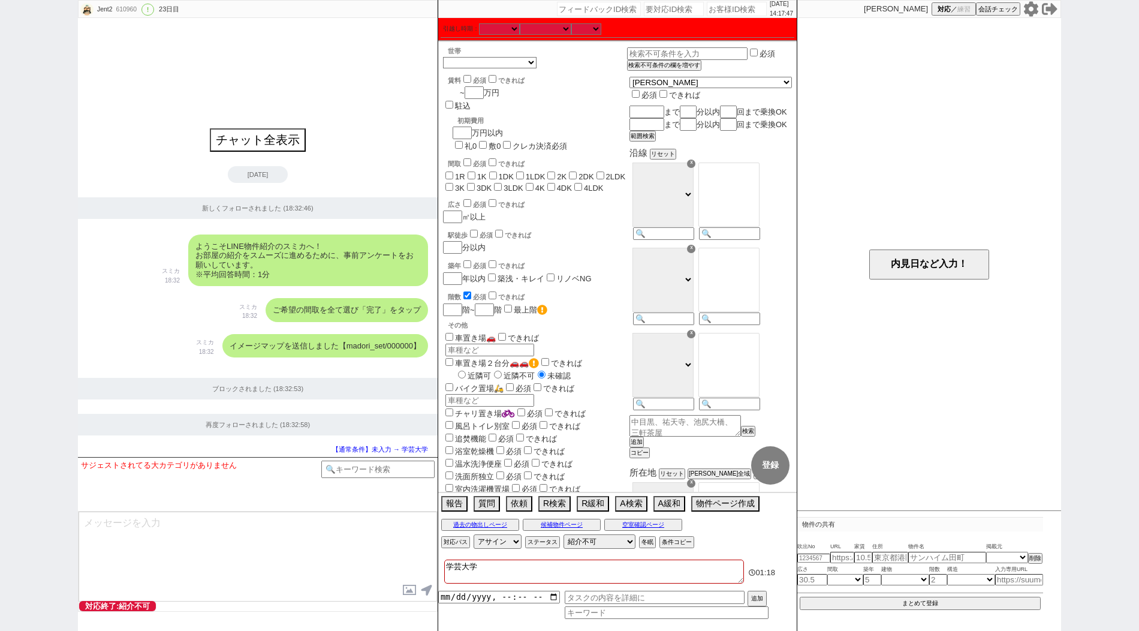
click at [457, 97] on input "number" at bounding box center [451, 93] width 17 height 10
click at [447, 171] on input "1R" at bounding box center [449, 175] width 8 height 8
click at [452, 156] on div "間取 必須 できれば 1R 1K 1DK 1LDK 2K 2DK 2LDK 3K 3DK 3LDK 4K 4DK 4LDK" at bounding box center [535, 174] width 184 height 36
click at [467, 183] on input "3DK" at bounding box center [471, 187] width 8 height 8
click at [481, 172] on label "1K" at bounding box center [482, 176] width 10 height 9
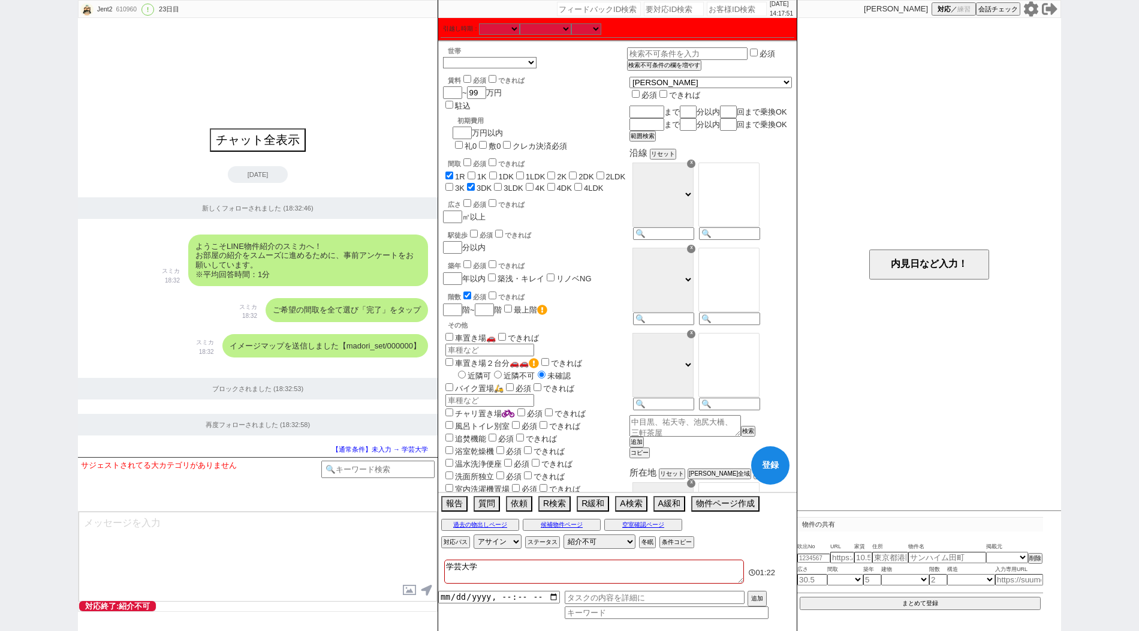
click at [475, 171] on input "1K" at bounding box center [472, 175] width 8 height 8
click at [505, 172] on label "1DK" at bounding box center [506, 176] width 15 height 9
click at [497, 171] on input "1DK" at bounding box center [493, 175] width 8 height 8
click at [522, 171] on input "1LDK" at bounding box center [520, 175] width 8 height 8
click at [553, 171] on input "2K" at bounding box center [551, 175] width 8 height 8
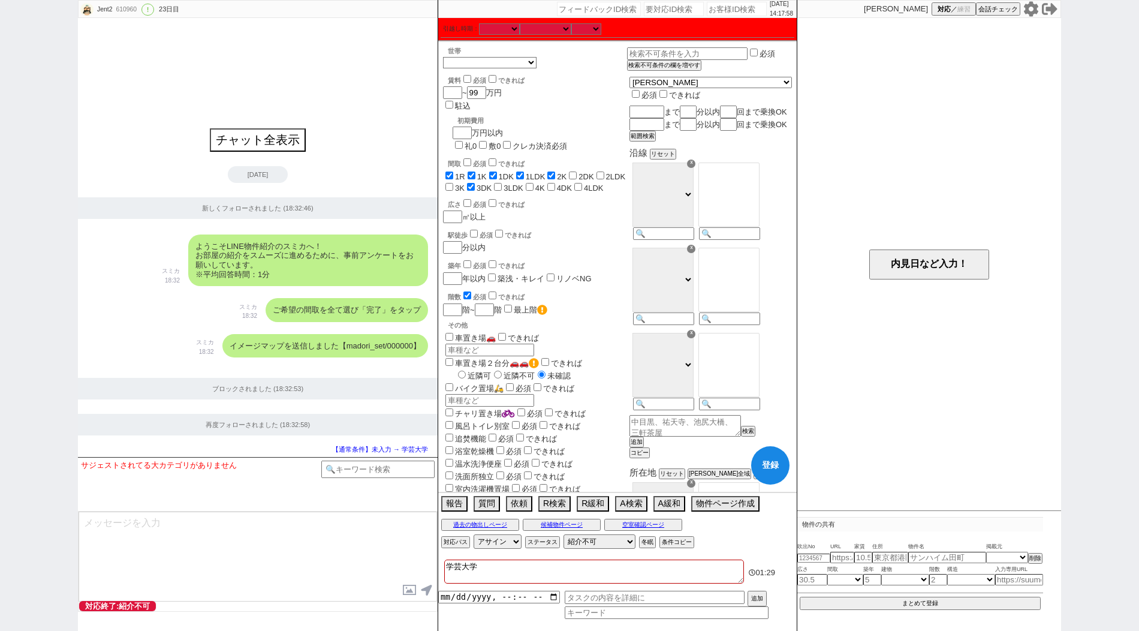
click at [586, 156] on div "間取 必須 できれば 1R 1K 1DK 1LDK 2K 2DK 2LDK 3K 3DK 3LDK 4K 4DK 4LDK" at bounding box center [535, 174] width 184 height 36
click at [594, 172] on label "2DK" at bounding box center [586, 176] width 15 height 9
click at [577, 171] on input "2DK" at bounding box center [573, 175] width 8 height 8
click at [613, 172] on label "2LDK" at bounding box center [616, 176] width 20 height 9
click at [604, 171] on input "2LDK" at bounding box center [601, 175] width 8 height 8
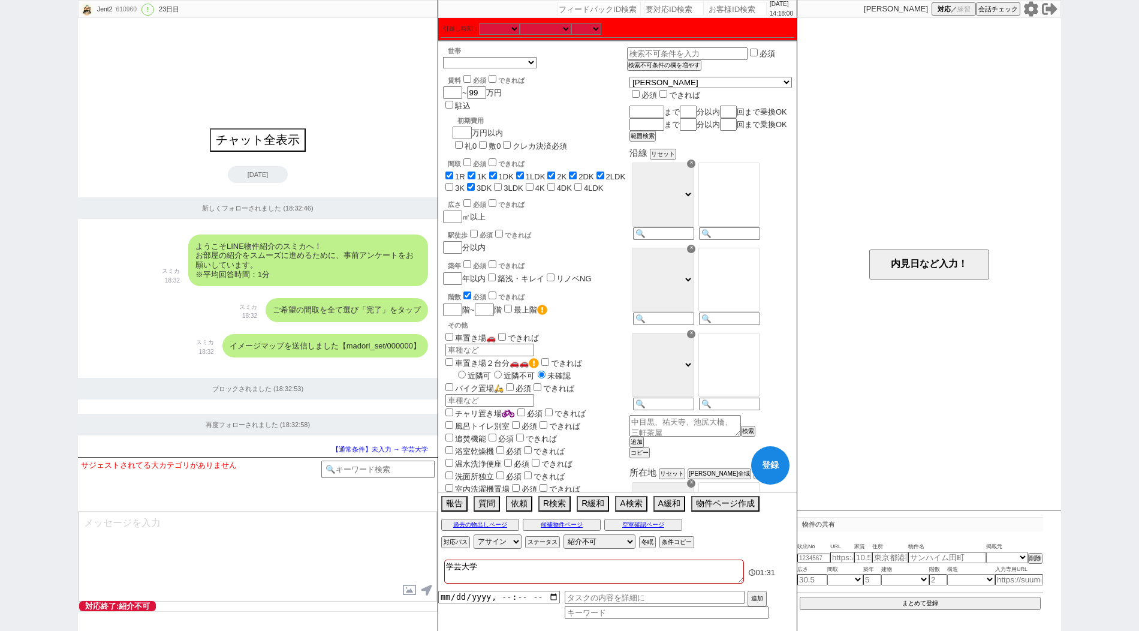
click at [453, 183] on input "3K" at bounding box center [449, 187] width 8 height 8
click at [504, 183] on label "3LDK" at bounding box center [514, 187] width 20 height 9
click at [494, 183] on input "3LDK" at bounding box center [498, 187] width 8 height 8
click at [535, 183] on label "4K" at bounding box center [540, 187] width 10 height 9
click at [526, 183] on input "4K" at bounding box center [530, 187] width 8 height 8
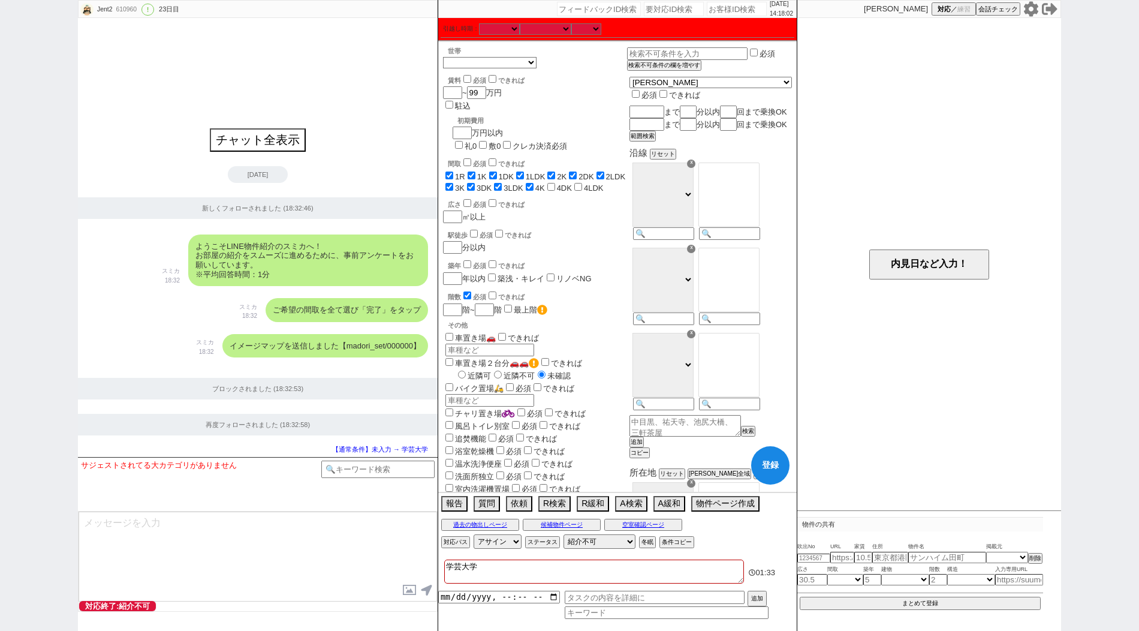
click at [557, 183] on label "4DK" at bounding box center [564, 187] width 15 height 9
click at [547, 183] on input "4DK" at bounding box center [551, 187] width 8 height 8
click at [574, 183] on input "4LDK" at bounding box center [578, 187] width 8 height 8
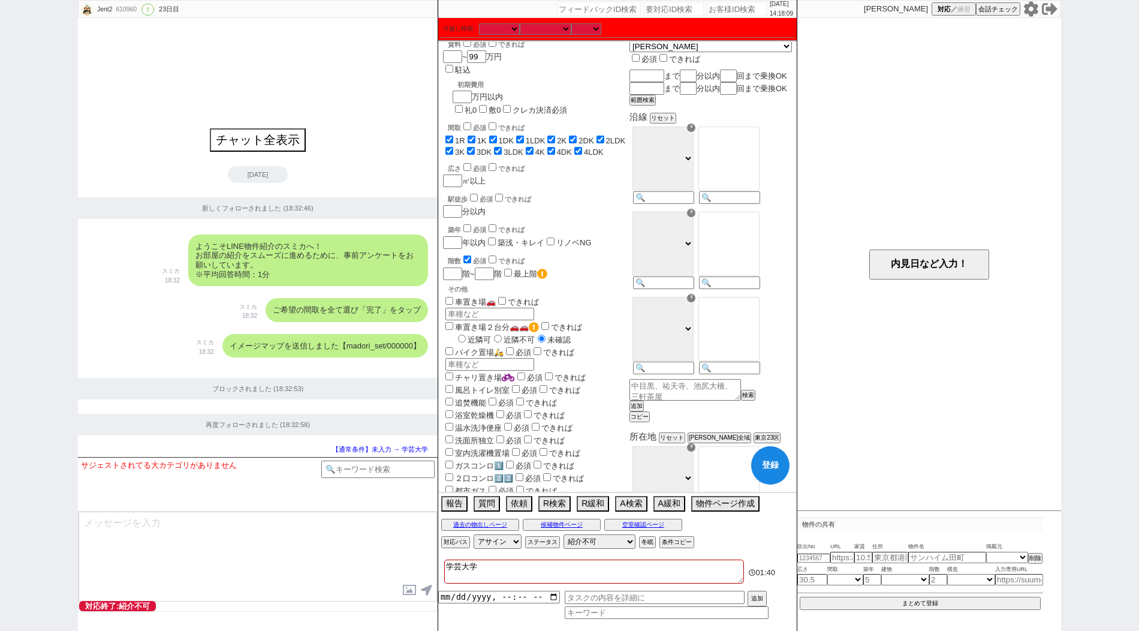
scroll to position [37, 0]
click at [692, 203] on input at bounding box center [662, 197] width 59 height 10
paste input "東横"
drag, startPoint x: 755, startPoint y: 162, endPoint x: 755, endPoint y: 180, distance: 18.6
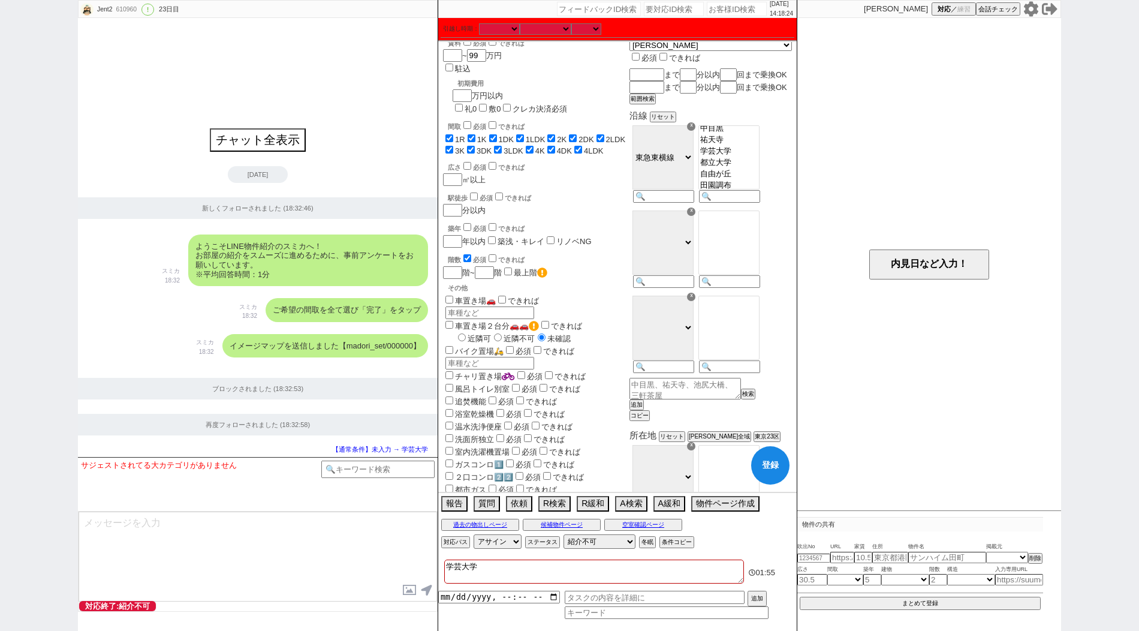
click at [755, 180] on select "[PERSON_NAME][GEOGRAPHIC_DATA][PERSON_NAME] [PERSON_NAME][PERSON_NAME][PERSON_N…" at bounding box center [728, 157] width 61 height 64
click at [692, 288] on input at bounding box center [662, 283] width 59 height 10
paste input "大井町"
click at [474, 252] on div "階数 必須 できれば" at bounding box center [537, 258] width 179 height 12
click at [474, 256] on span "必須" at bounding box center [479, 259] width 13 height 7
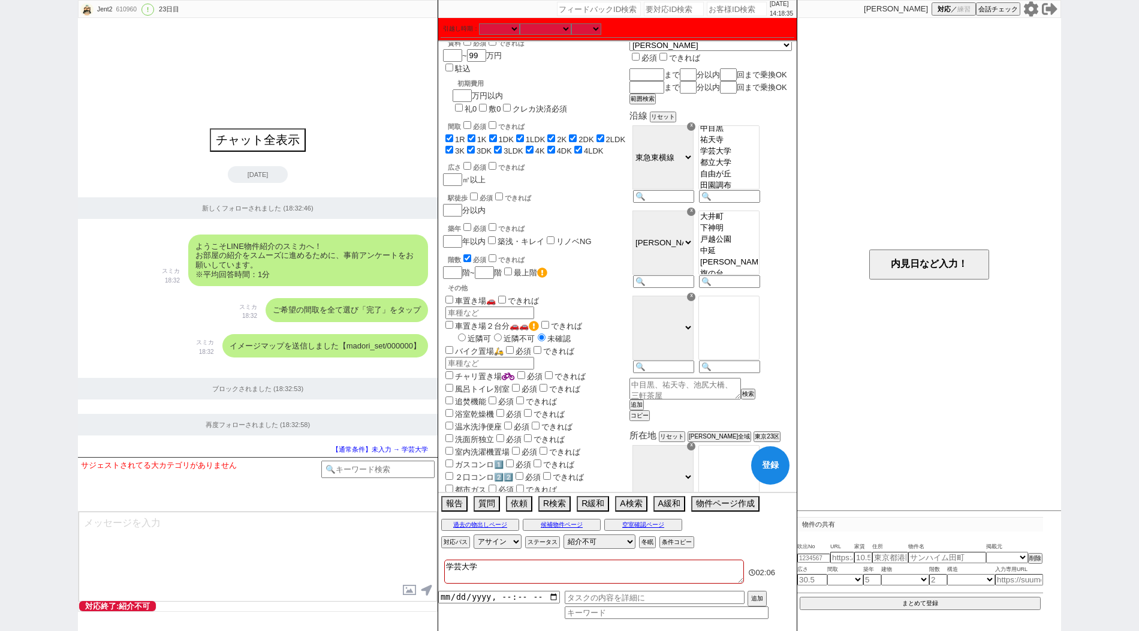
click at [465, 254] on input "checkbox" at bounding box center [467, 258] width 8 height 8
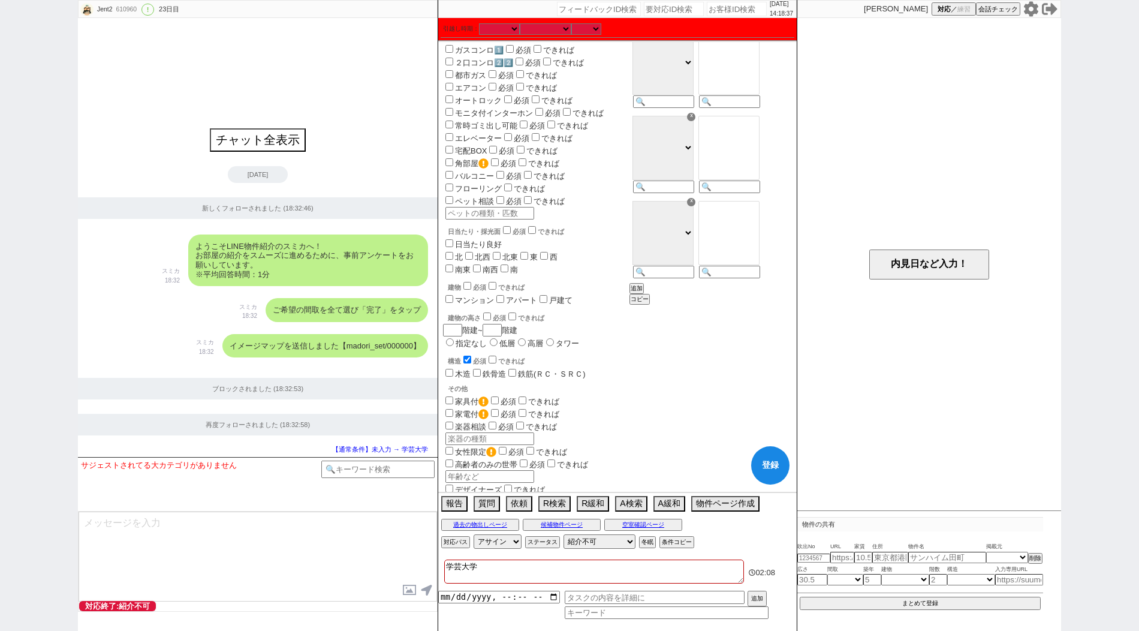
click at [466, 356] on input "checkbox" at bounding box center [467, 360] width 8 height 8
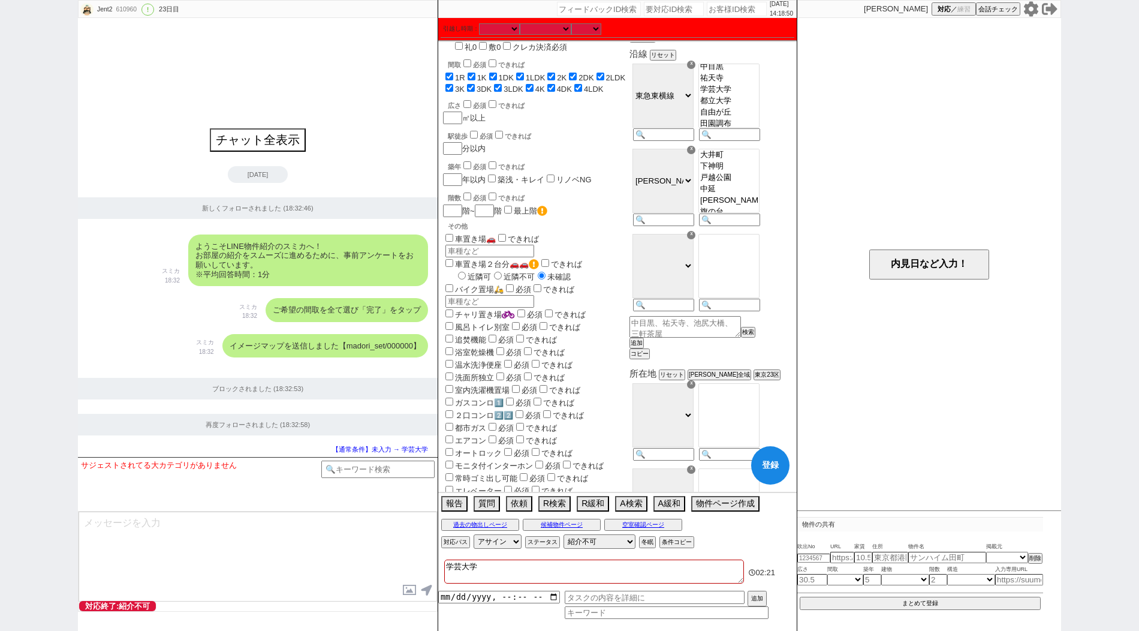
scroll to position [100, 0]
click at [759, 186] on option "尾山台" at bounding box center [729, 179] width 60 height 11
click at [759, 179] on option "二子玉川" at bounding box center [729, 172] width 60 height 11
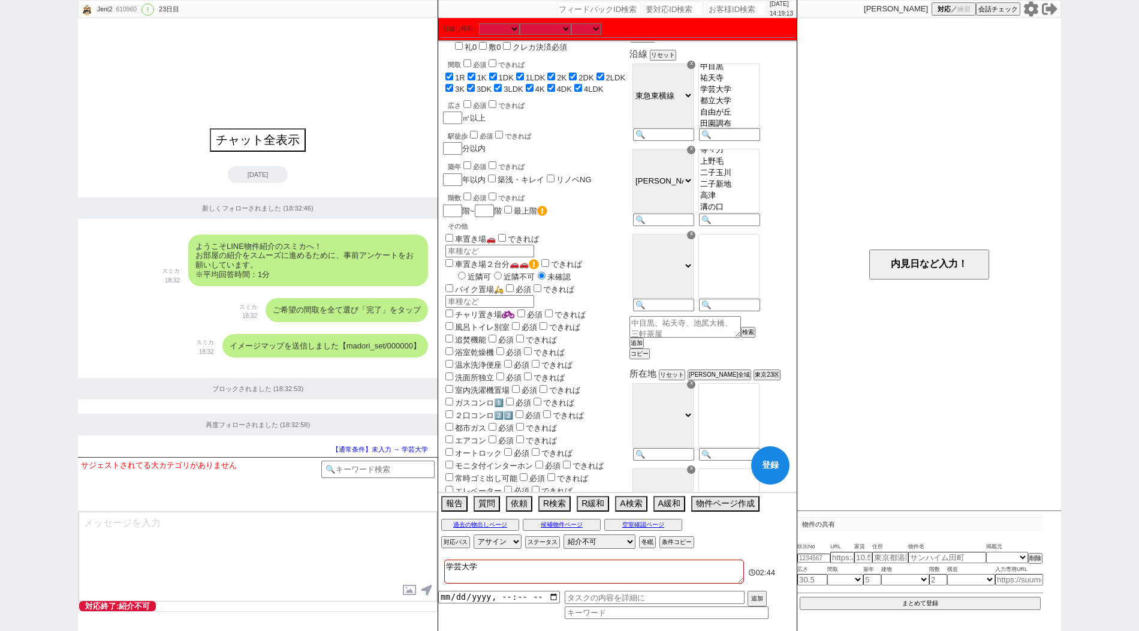
click at [755, 167] on option "上野毛" at bounding box center [729, 161] width 60 height 11
click at [755, 161] on option "自由が丘" at bounding box center [729, 154] width 60 height 11
click at [754, 170] on option "緑が丘" at bounding box center [729, 164] width 60 height 11
click at [692, 311] on input at bounding box center [662, 306] width 59 height 10
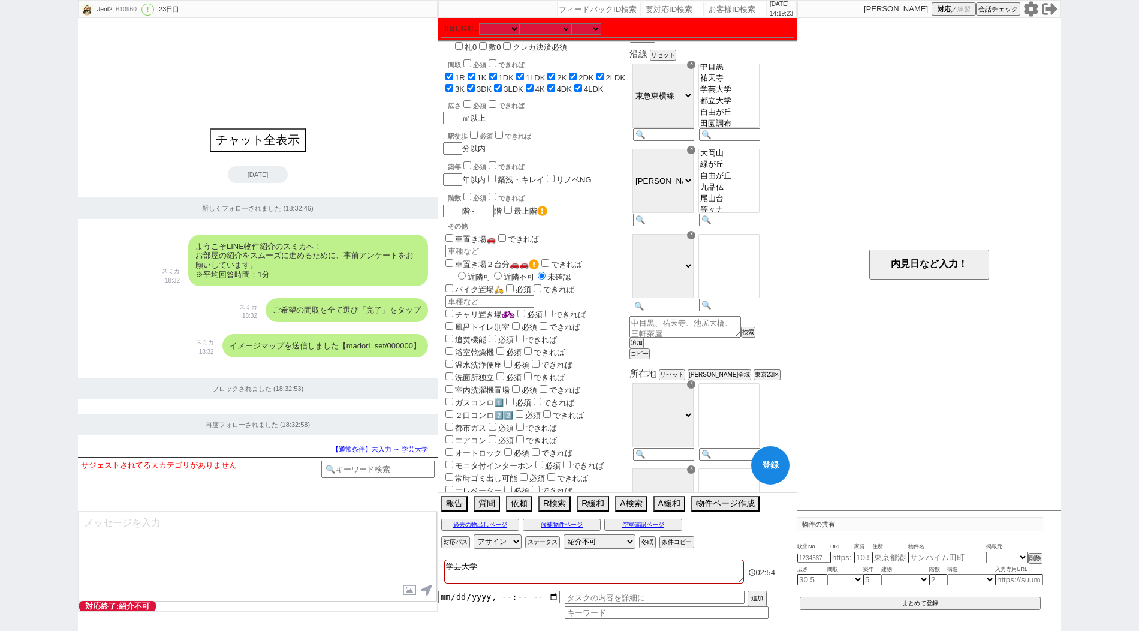
paste input "田園都"
click at [745, 278] on option "駒沢大学" at bounding box center [729, 272] width 60 height 11
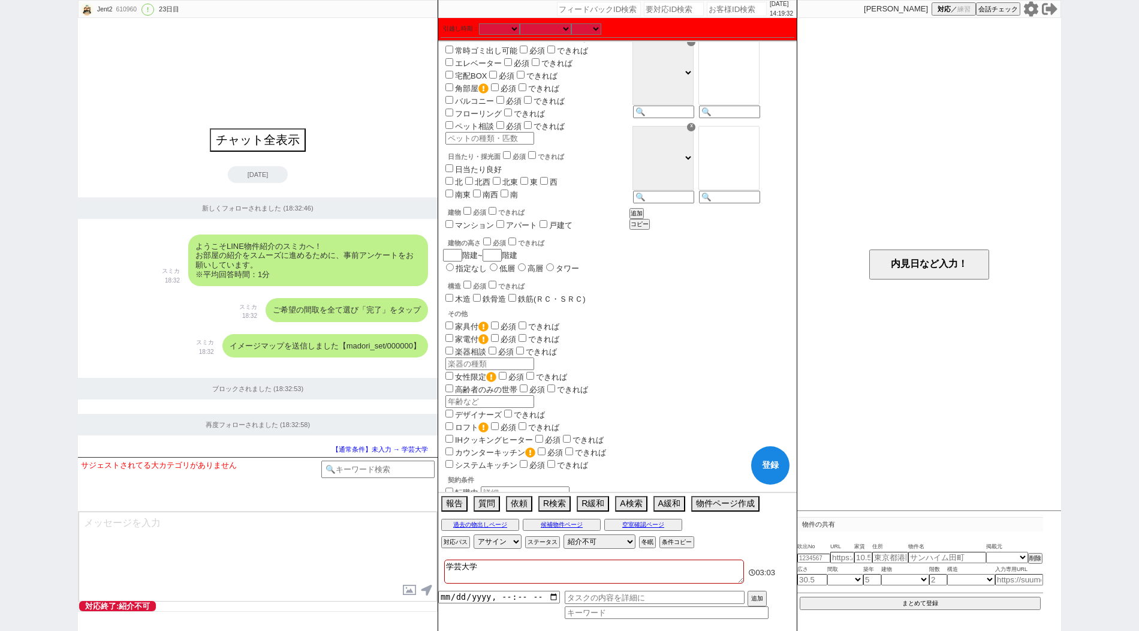
scroll to position [570, 0]
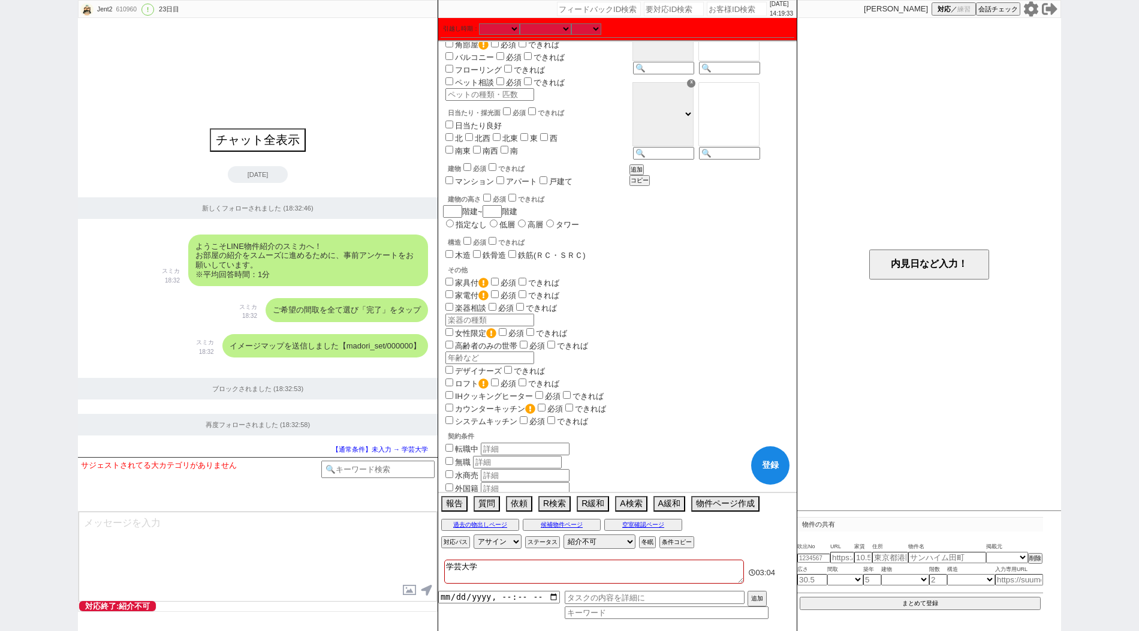
click at [767, 460] on button "登録" at bounding box center [770, 465] width 38 height 38
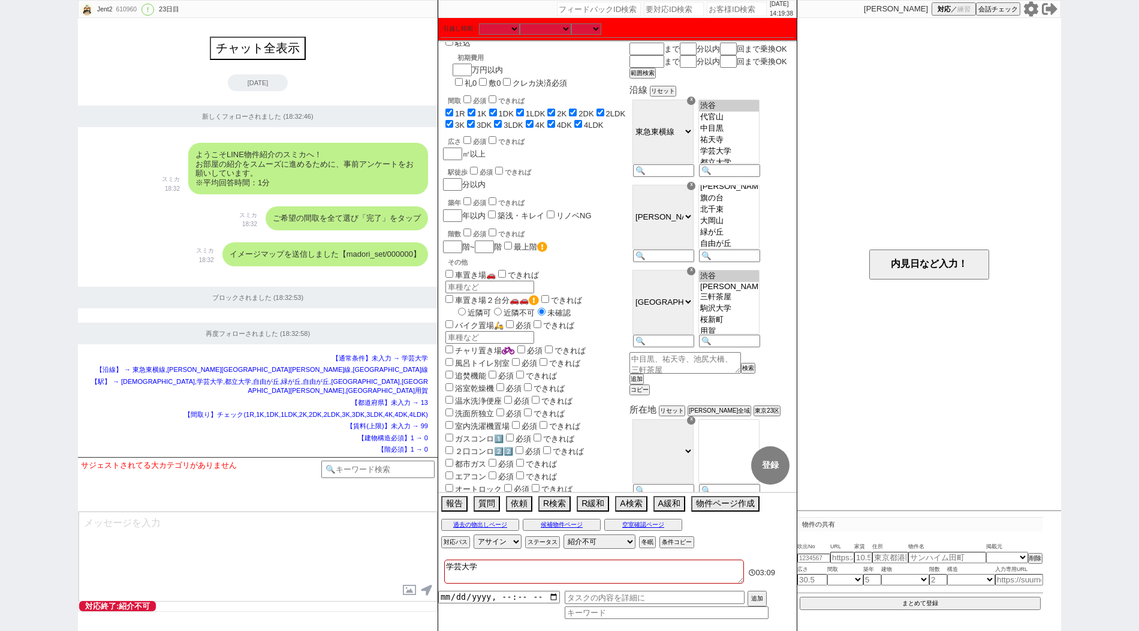
scroll to position [0, 0]
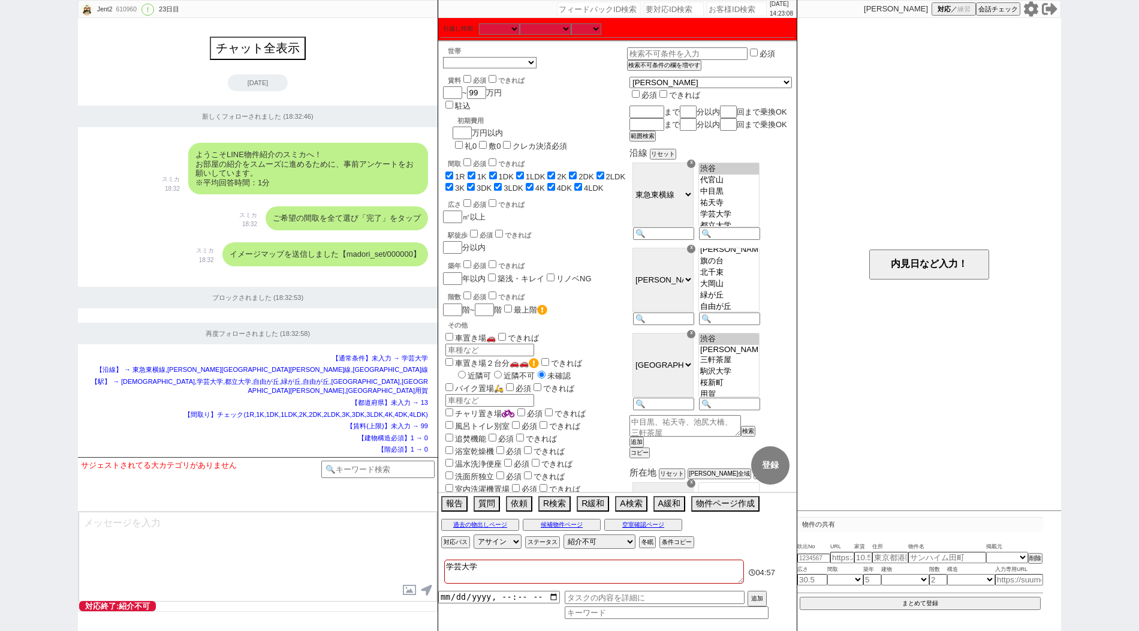
click at [727, 14] on input "number" at bounding box center [737, 9] width 60 height 14
paste input "589200"
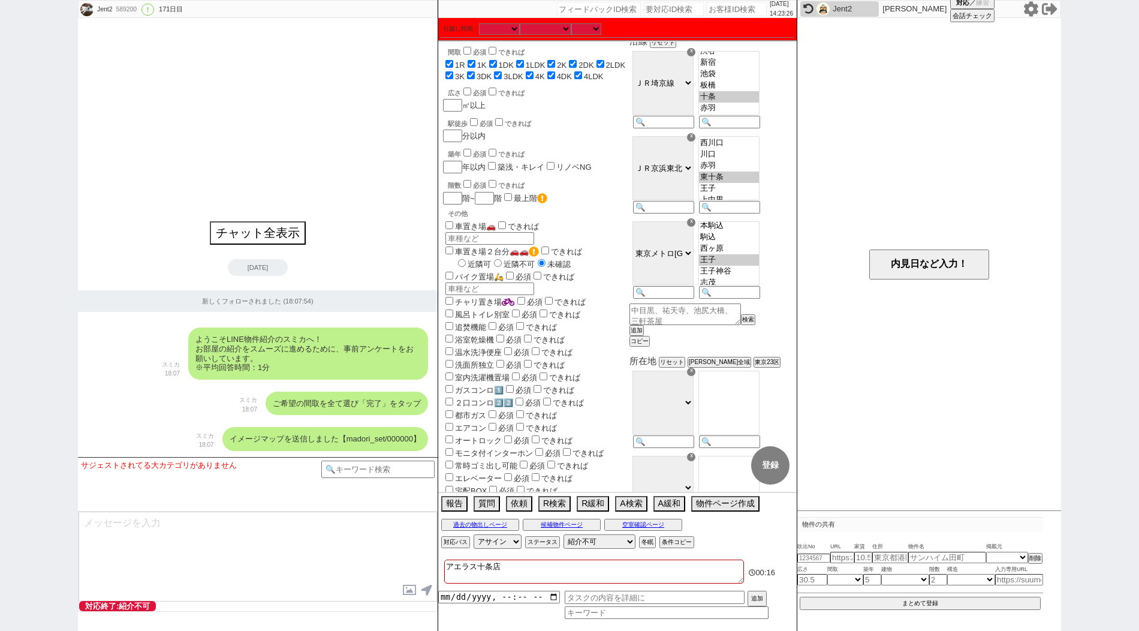
scroll to position [135, 0]
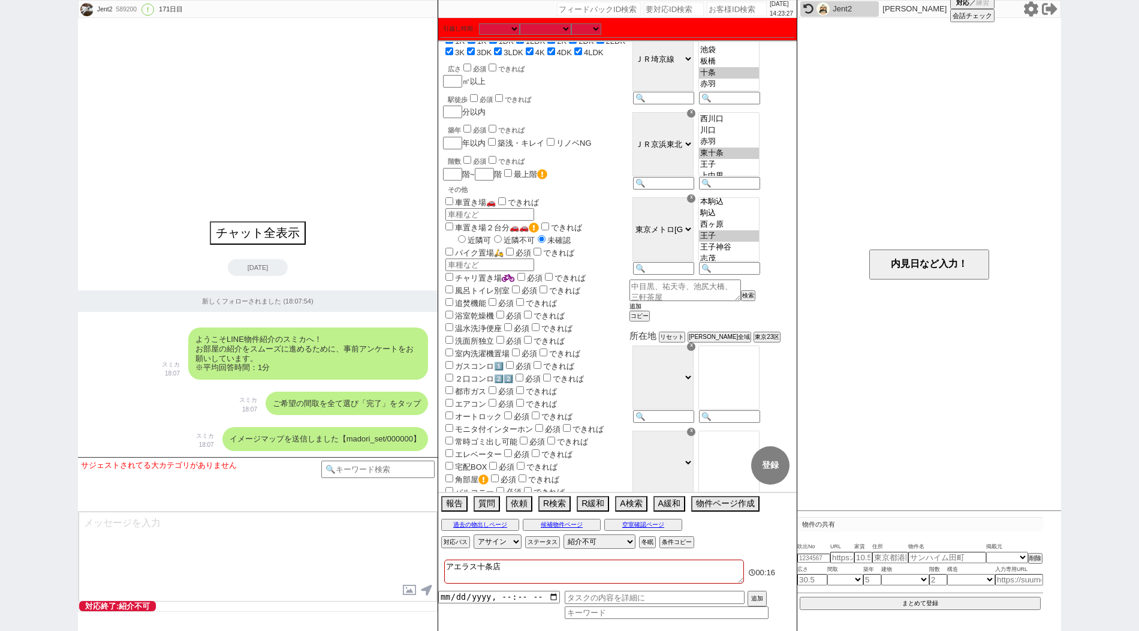
click at [641, 311] on button "追加" at bounding box center [635, 306] width 12 height 8
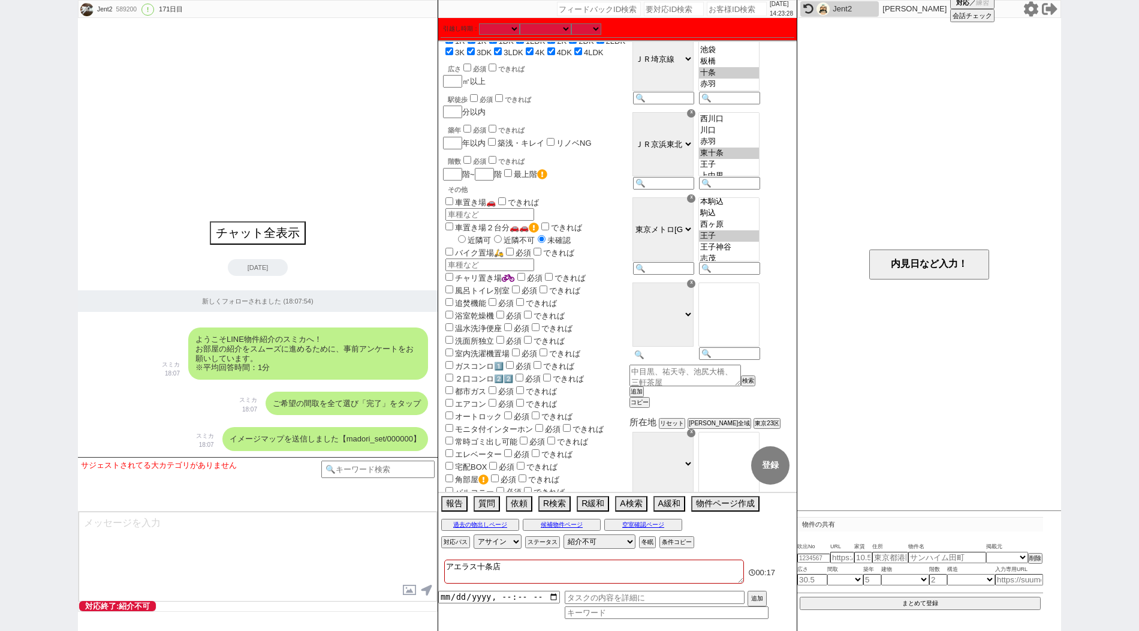
click at [672, 360] on input at bounding box center [662, 355] width 59 height 10
paste input "[PERSON_NAME]"
click at [758, 360] on input at bounding box center [728, 355] width 59 height 10
paste input "[GEOGRAPHIC_DATA]"
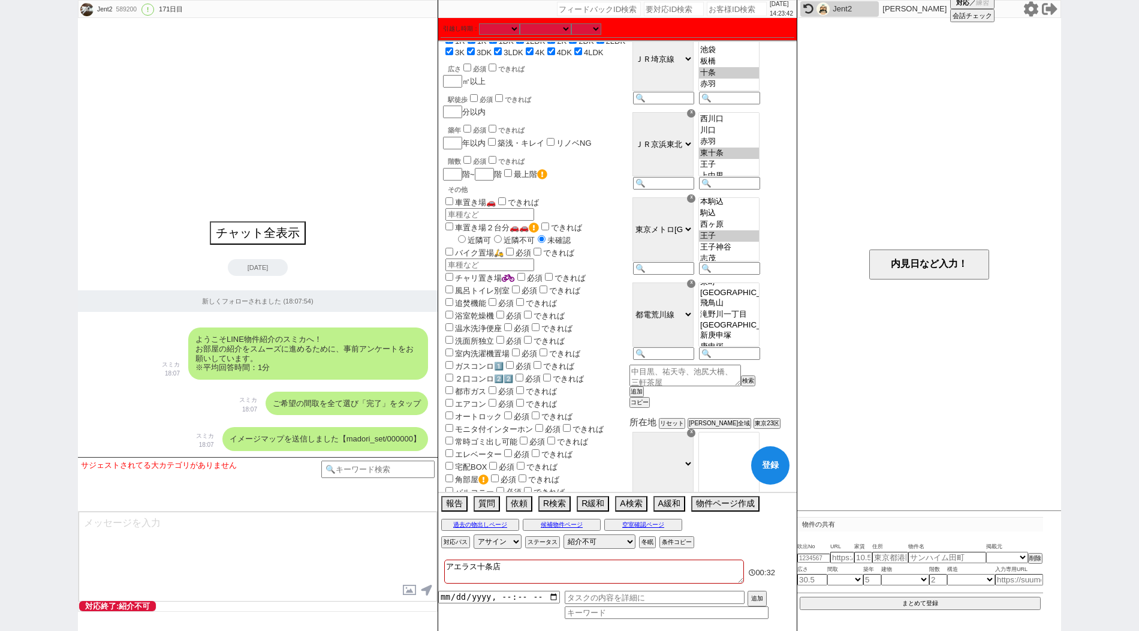
click at [759, 309] on option "飛鳥山" at bounding box center [729, 302] width 60 height 11
click at [760, 466] on button "登録" at bounding box center [770, 465] width 38 height 38
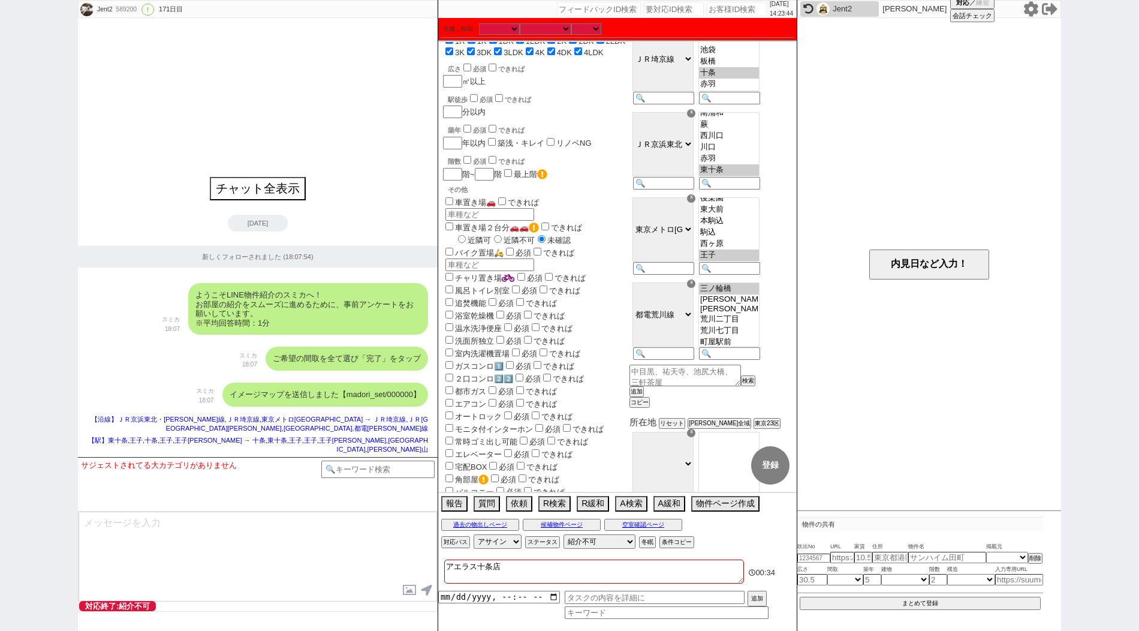
scroll to position [138, 0]
click at [305, 151] on div "チャット全表示 [DATE] 新しくフォローされました (18:07:54) ようこそLINE物件紹介のスミカへ！ お部屋の紹介をスムーズに進めるために、事前…" at bounding box center [258, 237] width 360 height 439
paste input "589202"
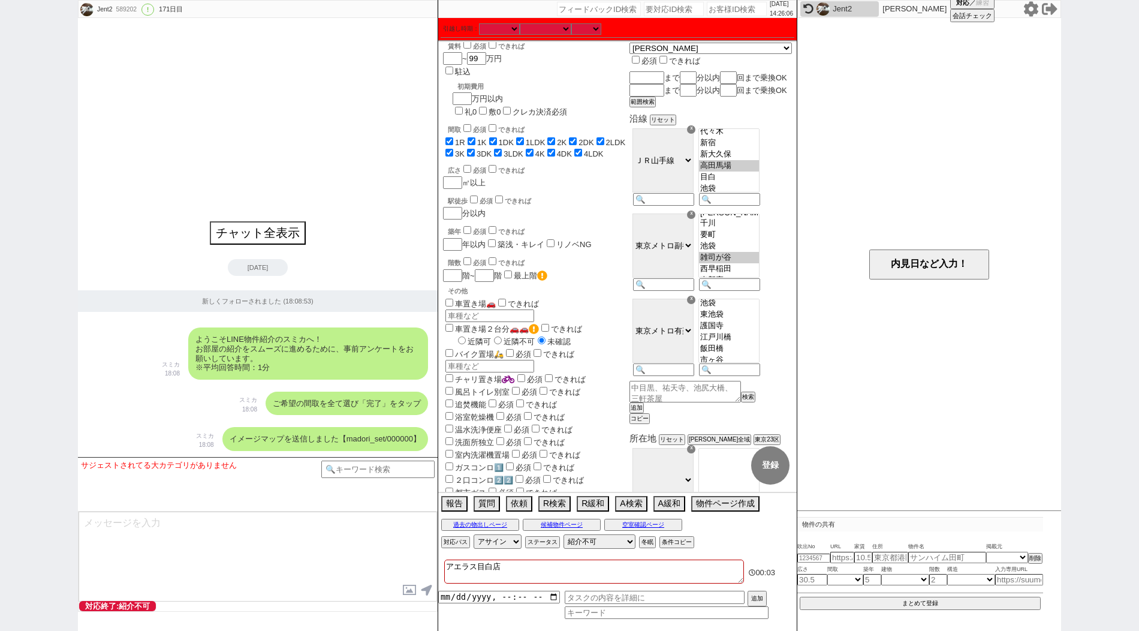
scroll to position [94, 0]
click at [743, 329] on option "護国寺" at bounding box center [729, 322] width 60 height 11
click at [641, 412] on button "追加" at bounding box center [635, 407] width 12 height 8
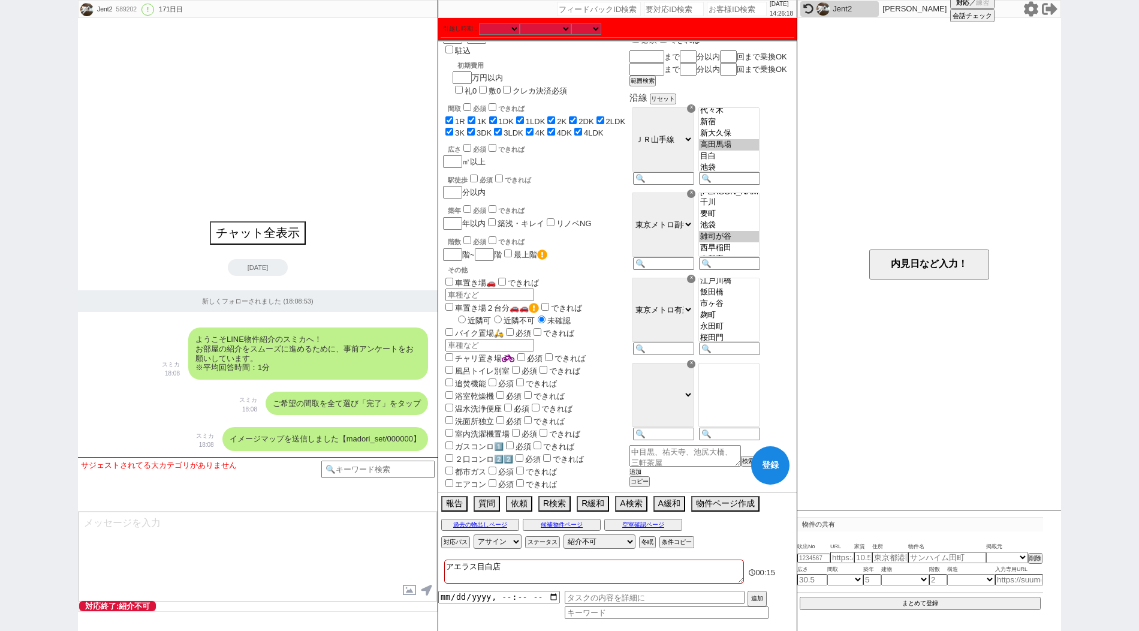
scroll to position [58, 0]
click at [682, 438] on input at bounding box center [662, 432] width 59 height 10
click at [739, 442] on div at bounding box center [728, 399] width 66 height 85
paste input "早稲田"
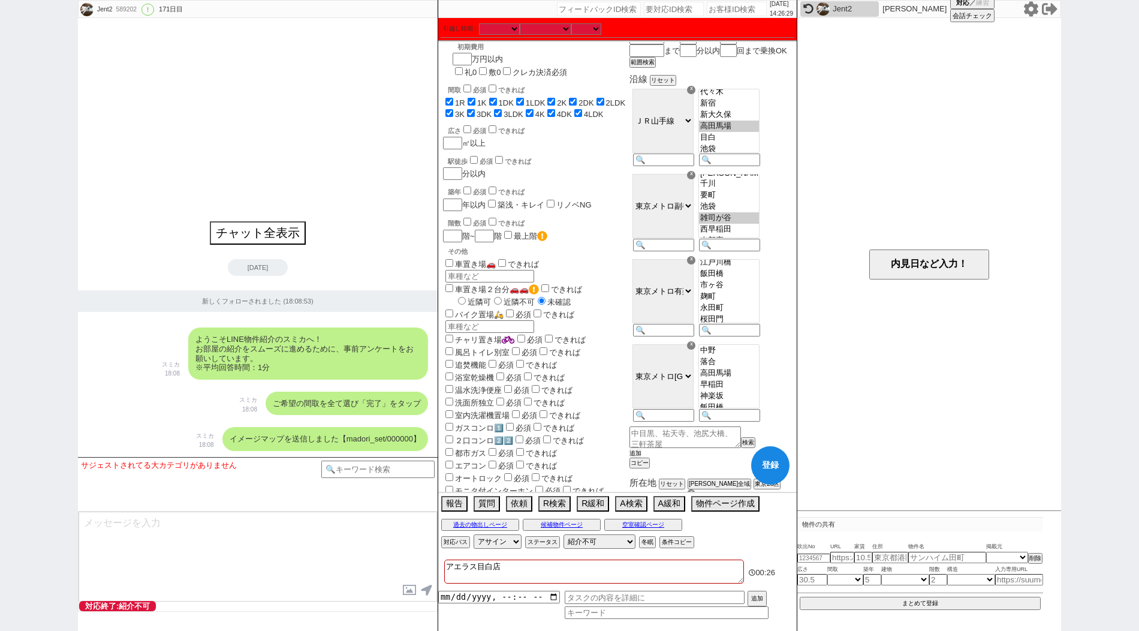
click at [641, 457] on button "追加" at bounding box center [635, 453] width 12 height 8
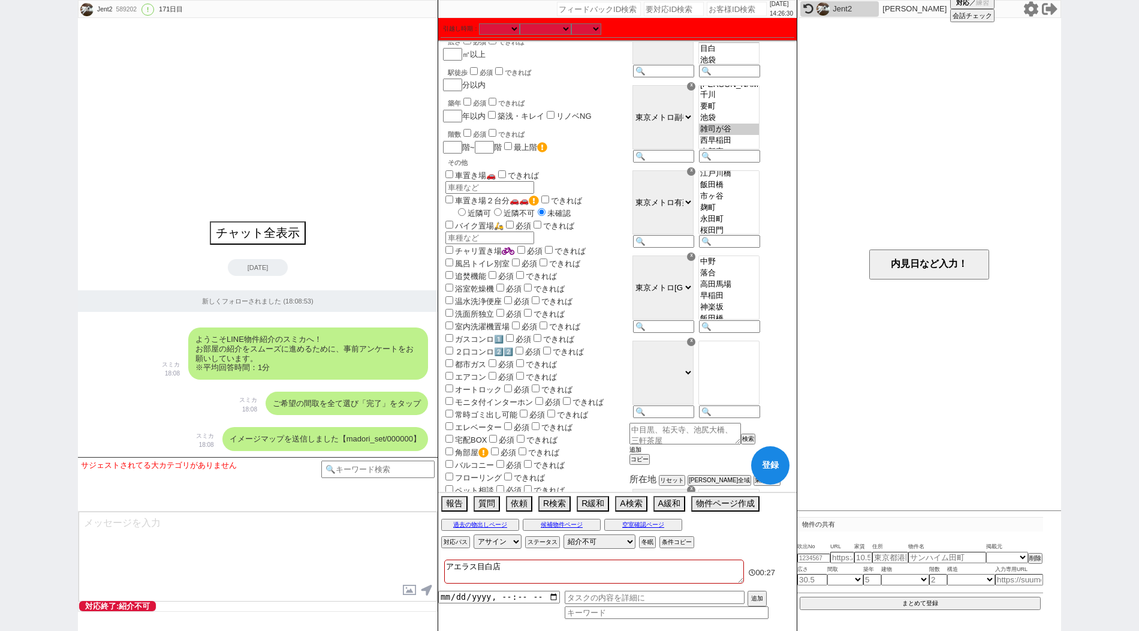
scroll to position [165, 0]
click at [683, 415] on input at bounding box center [662, 410] width 59 height 10
paste input "都電荒川線"
click at [749, 356] on option "都電雑司ヶ谷" at bounding box center [729, 350] width 60 height 11
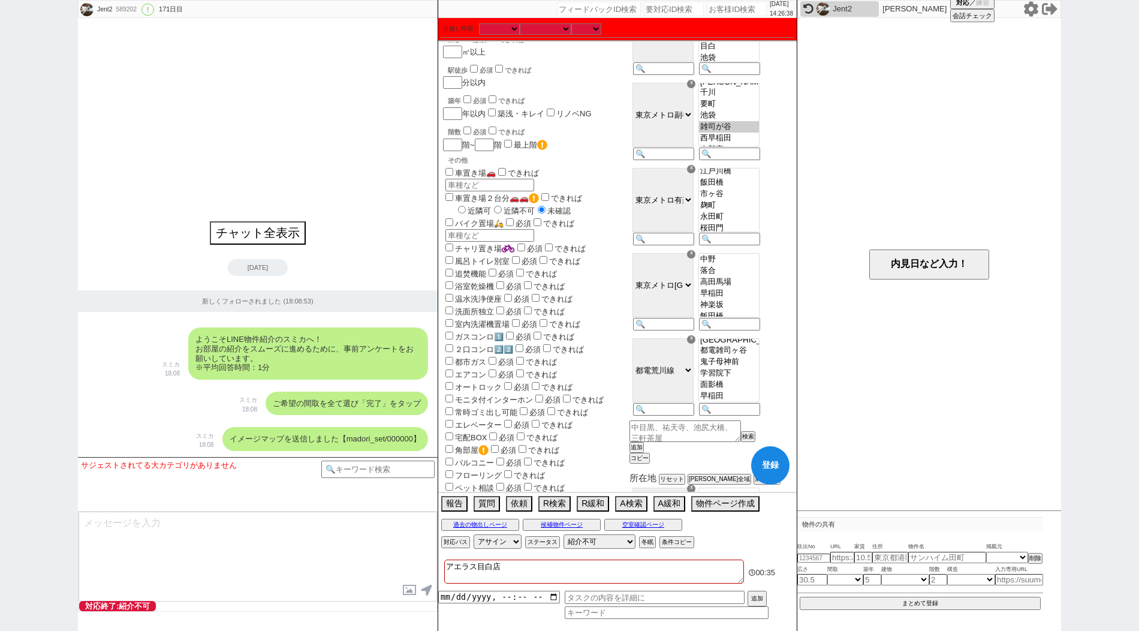
scroll to position [315, 0]
click at [777, 462] on button "登録" at bounding box center [770, 465] width 38 height 38
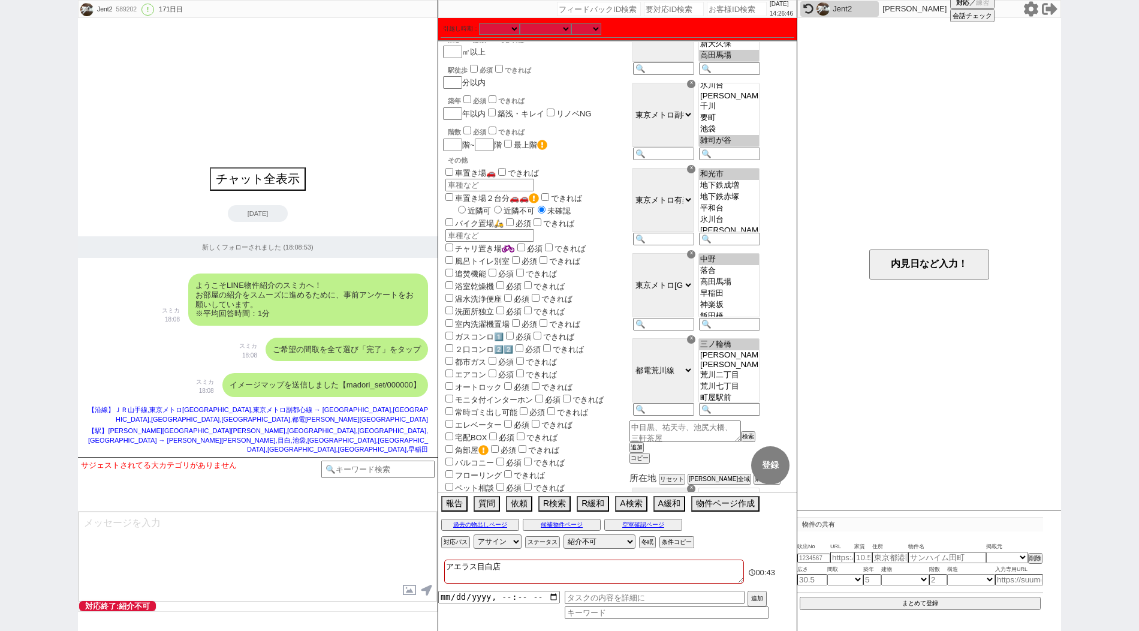
scroll to position [252, 0]
click at [248, 201] on div "チャット全表示 [DATE] 新しくフォローされました (18:08:53) ようこそLINE物件紹介のスミカへ！ お部屋の紹介をスムーズに進めるために、事前…" at bounding box center [258, 237] width 360 height 439
